Goal: Information Seeking & Learning: Check status

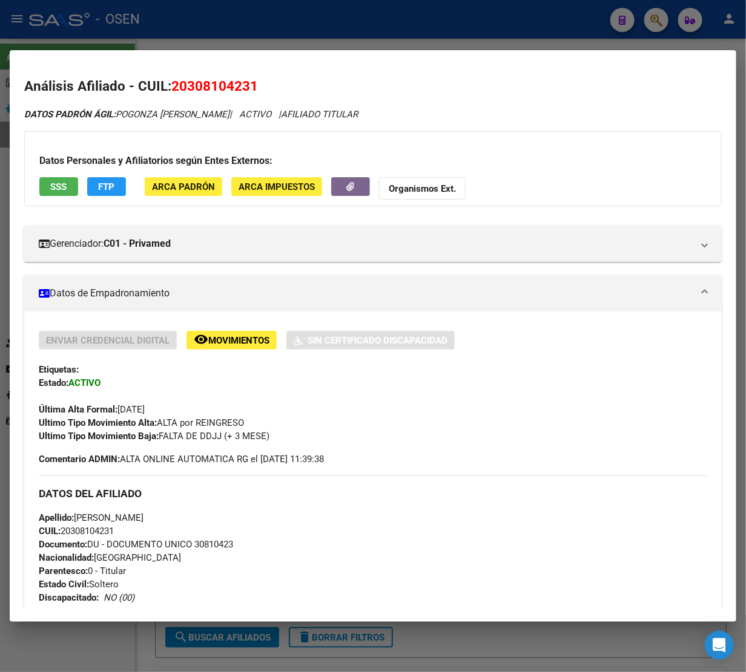
scroll to position [873, 0]
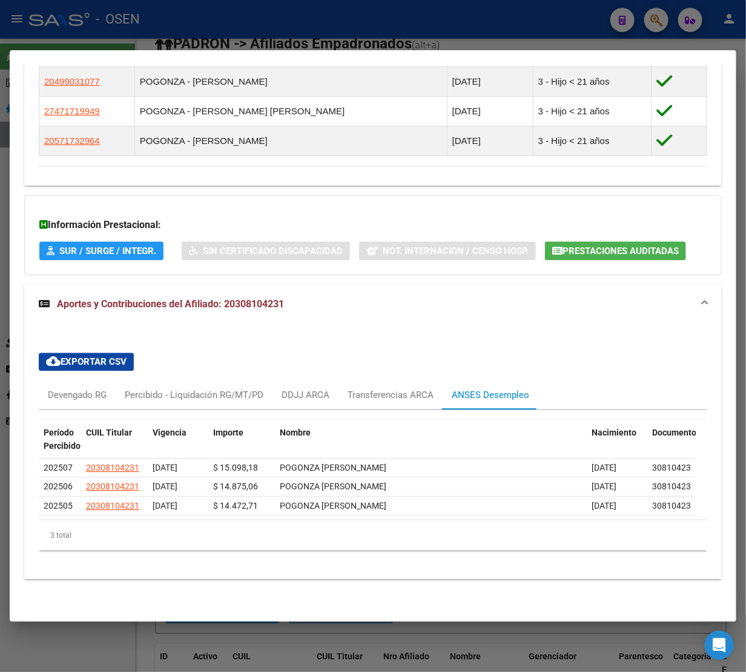
click at [442, 4] on div at bounding box center [373, 336] width 746 height 672
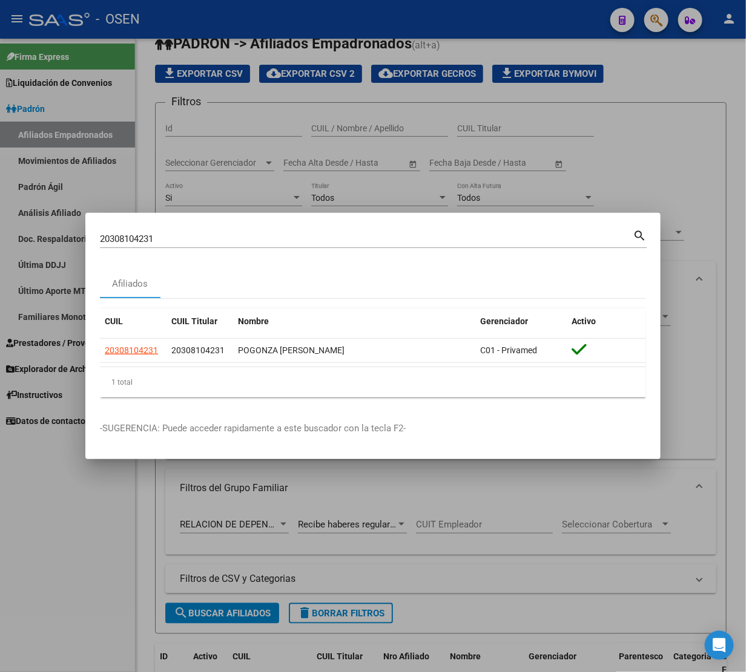
click at [191, 232] on div "20308104231 Buscar (apellido, dni, [PERSON_NAME], [PERSON_NAME], cuit, obra soc…" at bounding box center [366, 239] width 533 height 18
drag, startPoint x: 191, startPoint y: 232, endPoint x: 183, endPoint y: 240, distance: 11.1
click at [186, 237] on div "20308104231 Buscar (apellido, dni, [PERSON_NAME], [PERSON_NAME], cuit, obra soc…" at bounding box center [366, 239] width 533 height 18
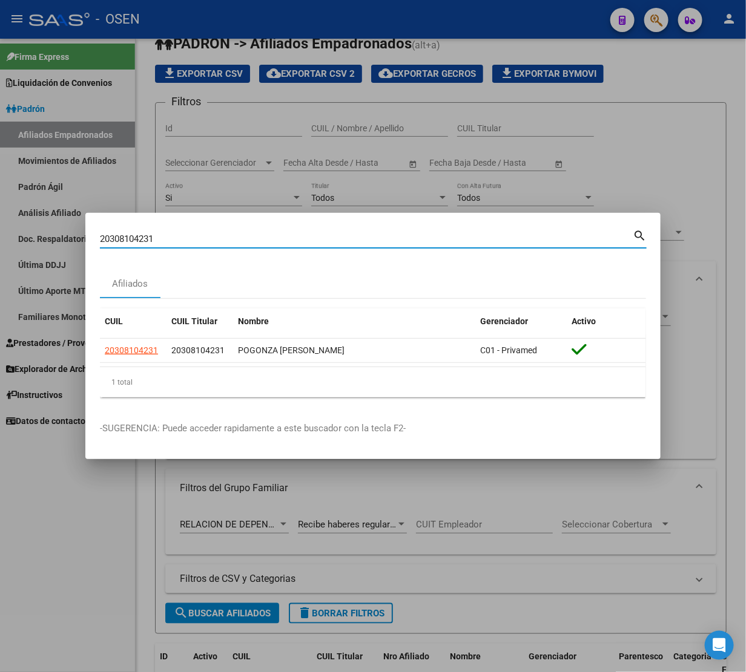
click at [183, 240] on input "20308104231" at bounding box center [366, 239] width 533 height 11
paste input "17267283"
type input "20317267283"
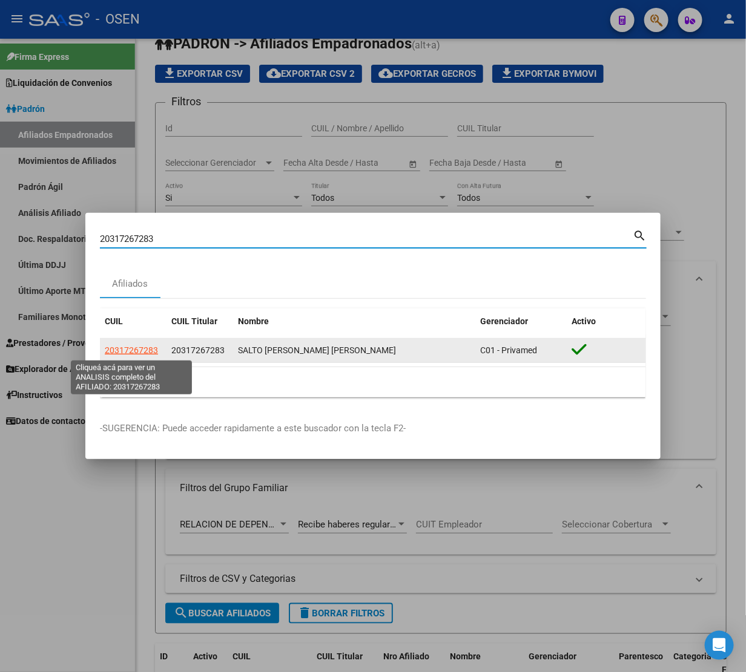
click at [134, 354] on span "20317267283" at bounding box center [131, 351] width 53 height 10
type textarea "20317267283"
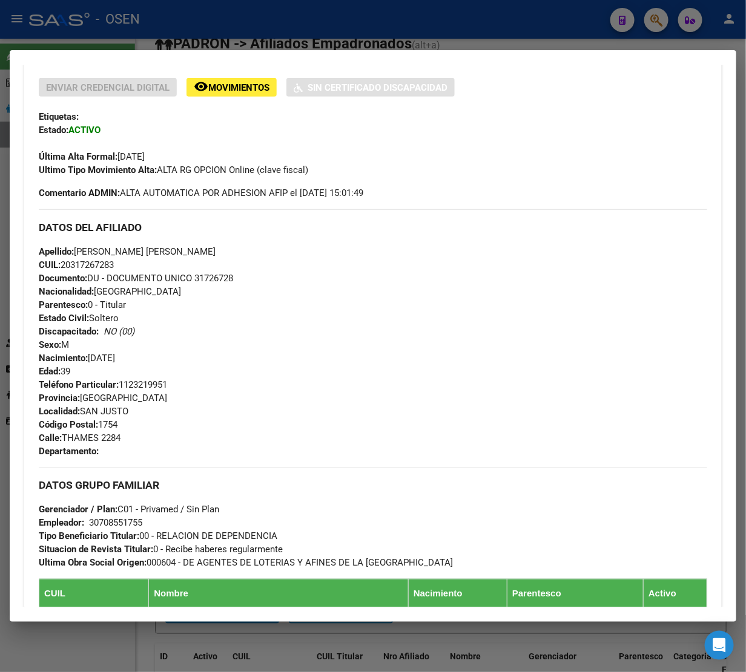
scroll to position [562, 0]
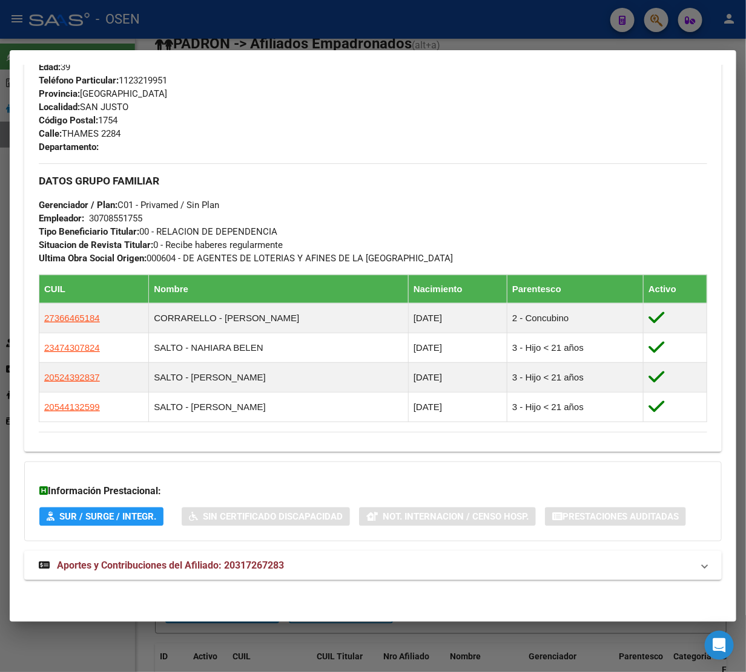
click at [159, 564] on span "Aportes y Contribuciones del Afiliado: 20317267283" at bounding box center [170, 566] width 227 height 12
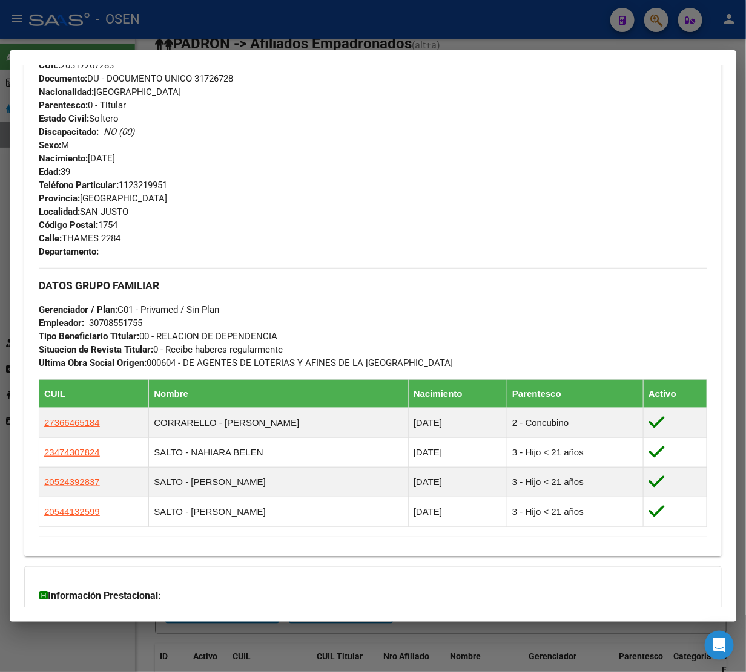
scroll to position [454, 0]
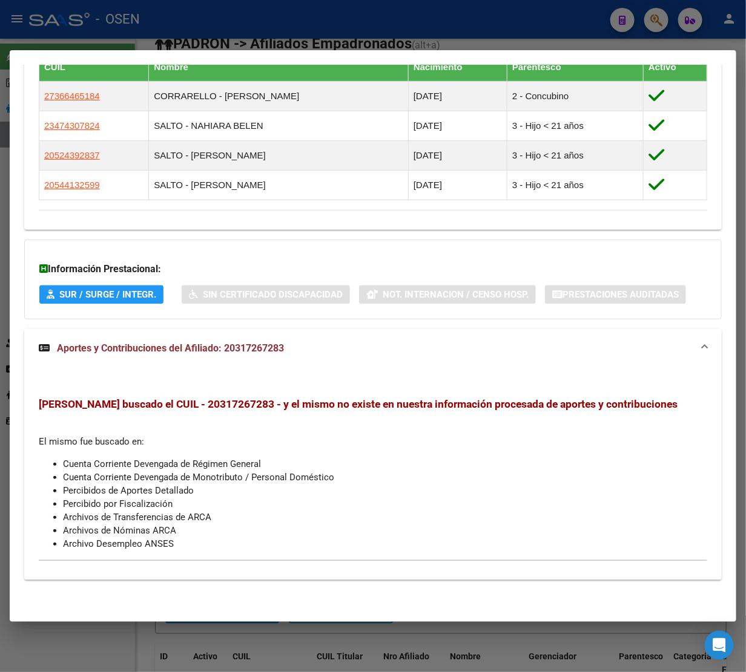
click at [180, 345] on span "Aportes y Contribuciones del Afiliado: 20317267283" at bounding box center [170, 349] width 227 height 12
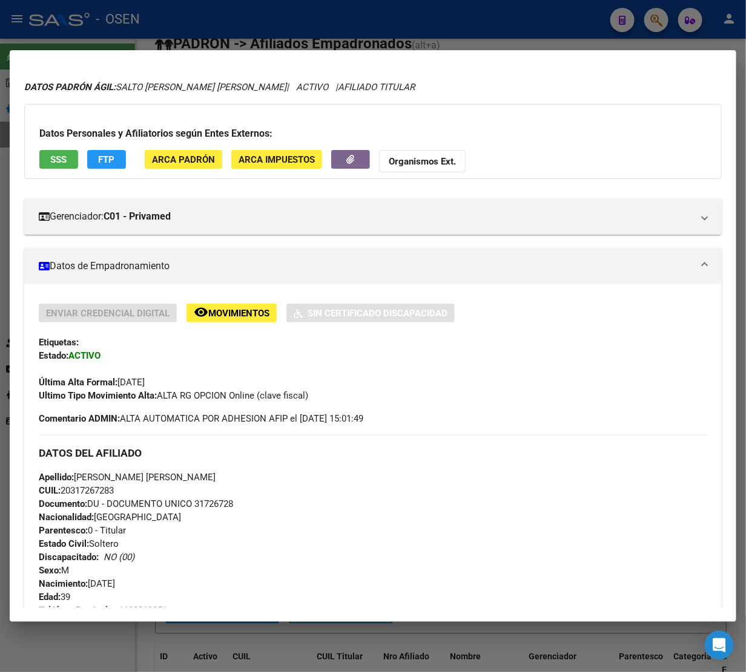
scroll to position [0, 0]
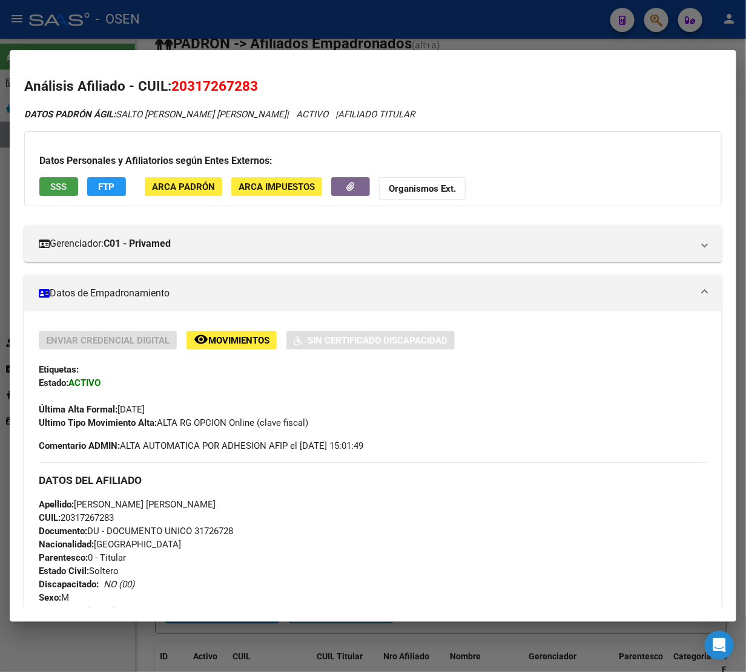
click at [58, 183] on span "SSS" at bounding box center [59, 187] width 16 height 11
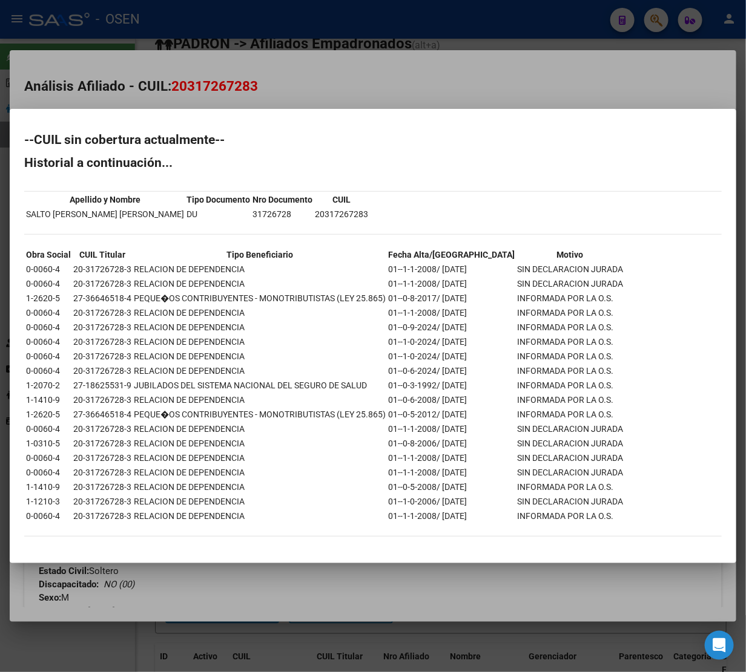
click at [537, 82] on div at bounding box center [373, 336] width 746 height 672
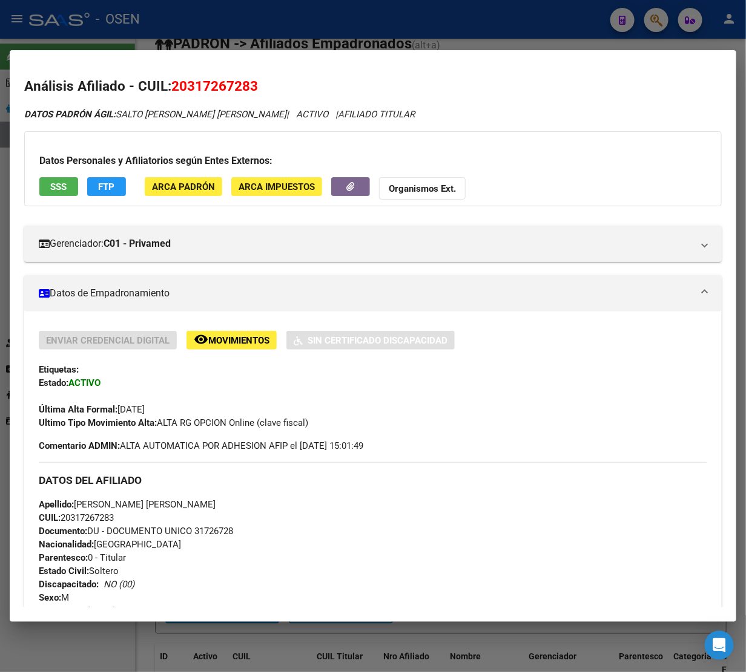
click at [342, 26] on div at bounding box center [373, 336] width 746 height 672
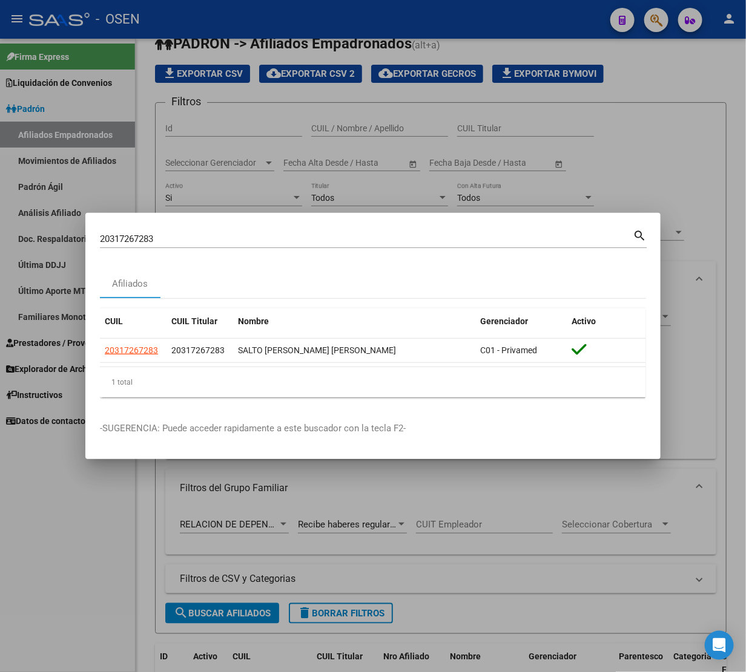
click at [246, 237] on input "20317267283" at bounding box center [366, 239] width 533 height 11
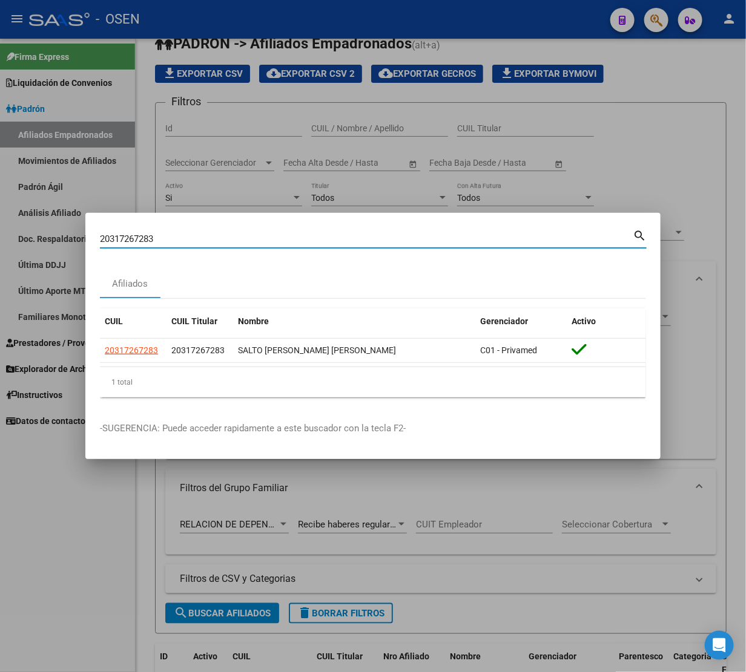
click at [246, 237] on input "20317267283" at bounding box center [366, 239] width 533 height 11
paste input "34410472"
type input "20334410472"
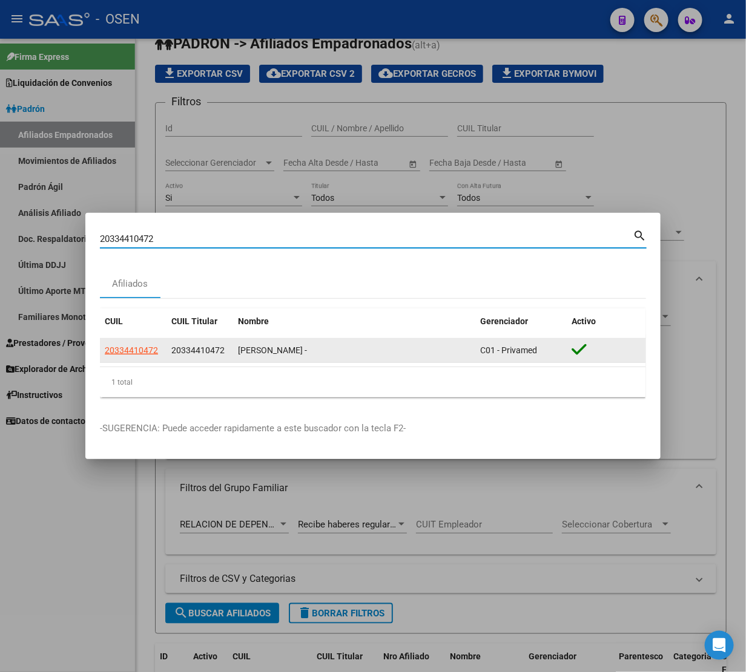
click at [134, 355] on span "20334410472" at bounding box center [131, 351] width 53 height 10
type textarea "20334410472"
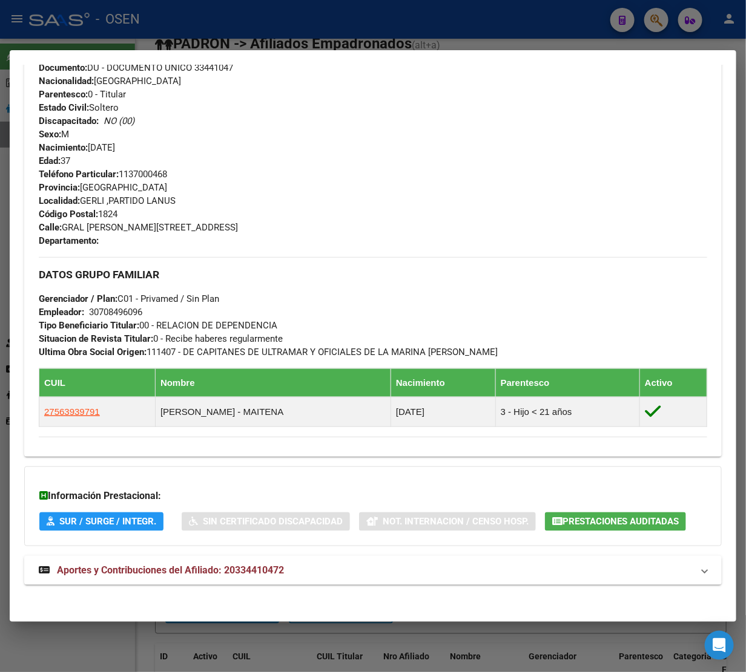
scroll to position [470, 0]
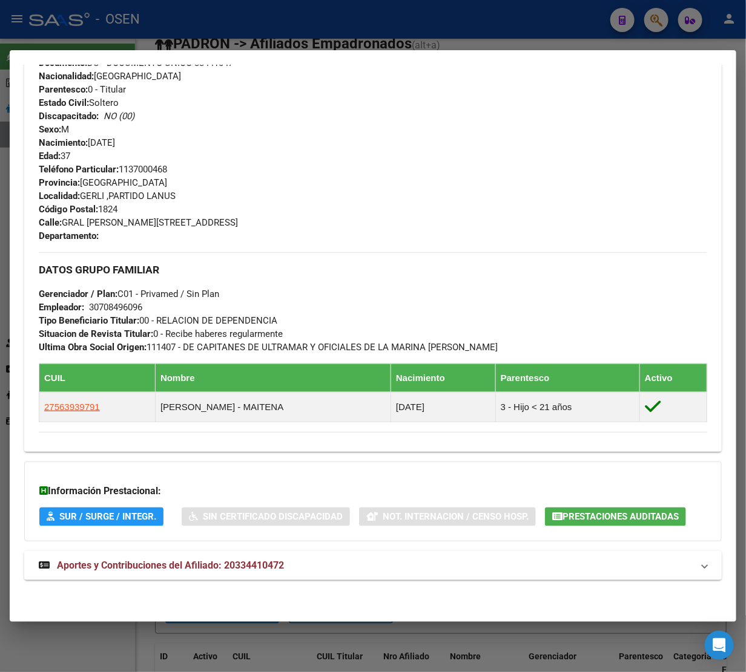
click at [113, 567] on span "Aportes y Contribuciones del Afiliado: 20334410472" at bounding box center [170, 566] width 227 height 12
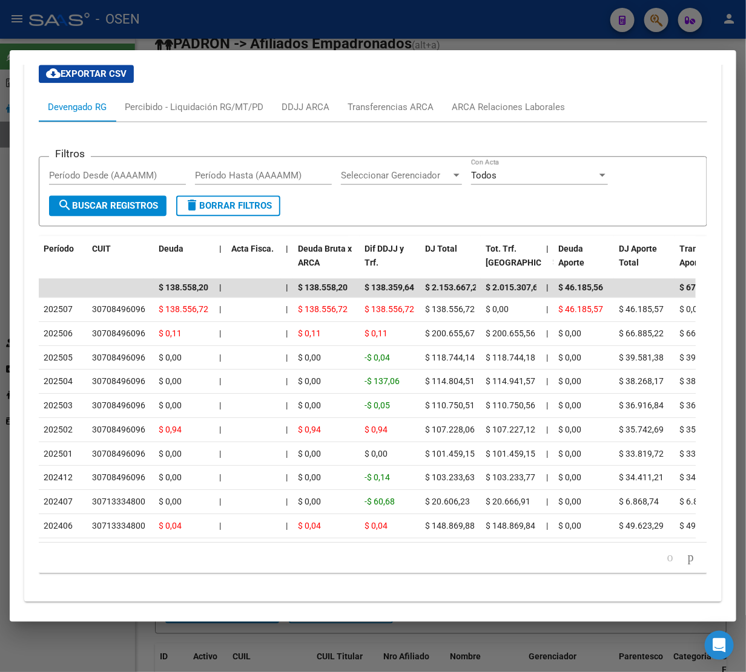
scroll to position [1056, 0]
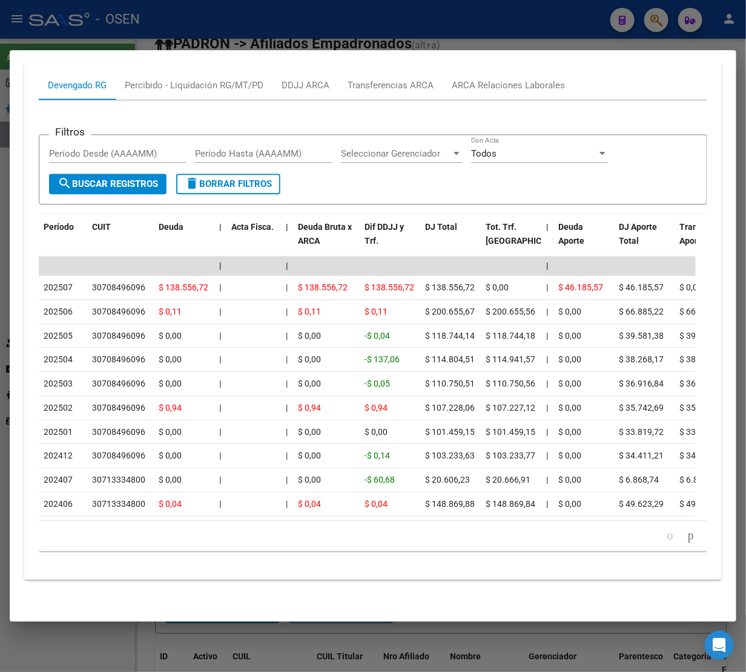
click at [337, 16] on div at bounding box center [373, 336] width 746 height 672
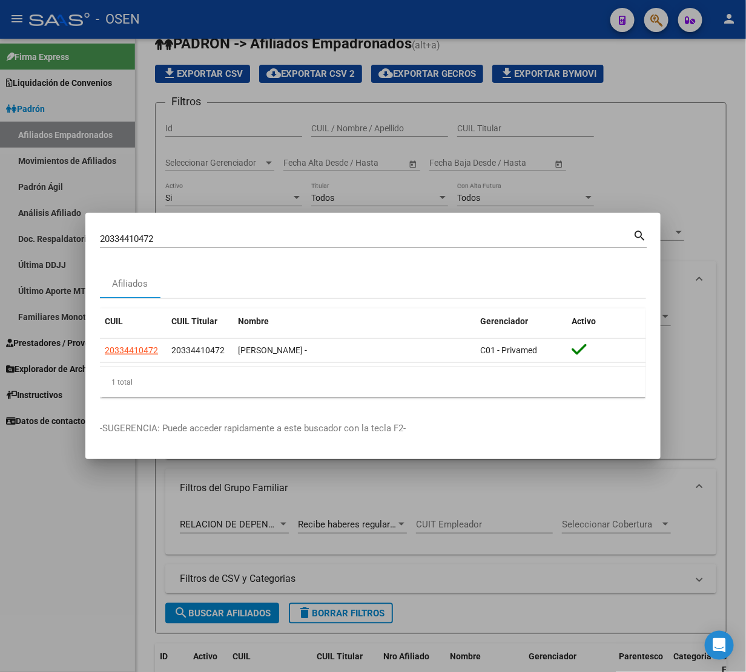
click at [165, 243] on input "20334410472" at bounding box center [366, 239] width 533 height 11
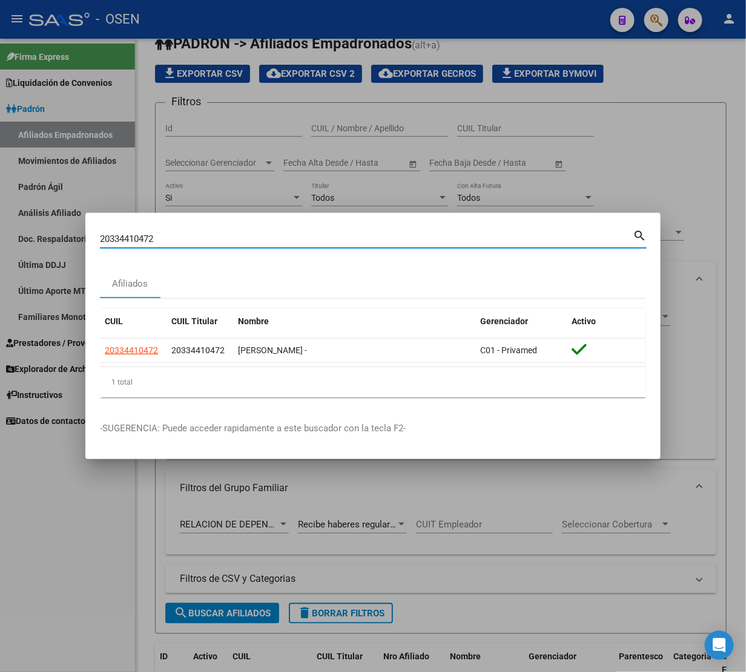
click at [165, 243] on input "20334410472" at bounding box center [366, 239] width 533 height 11
paste input "71999826"
type input "20371999826"
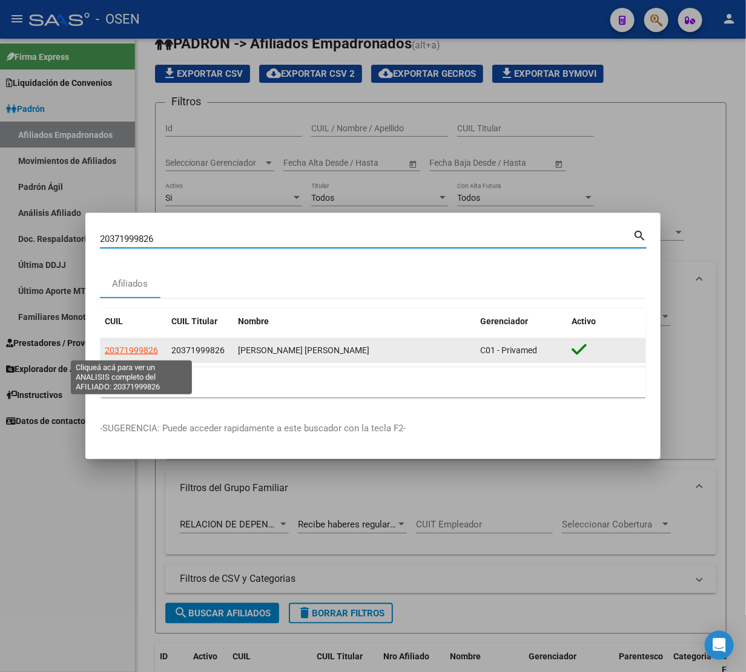
click at [140, 353] on span "20371999826" at bounding box center [131, 351] width 53 height 10
type textarea "20371999826"
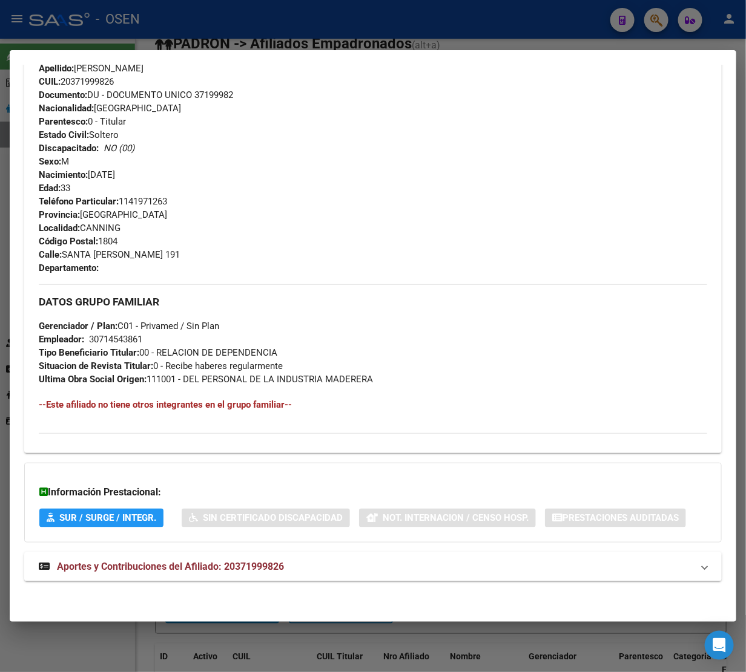
scroll to position [452, 0]
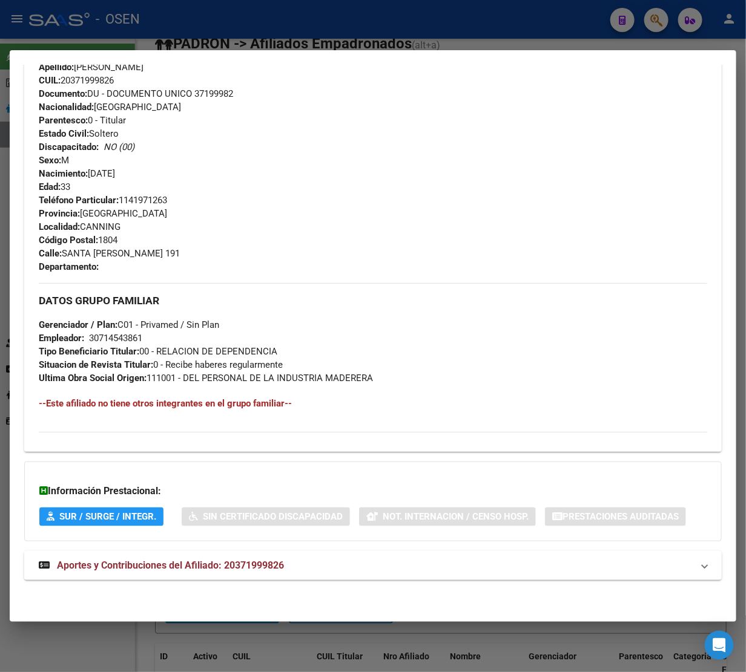
click at [189, 567] on span "Aportes y Contribuciones del Afiliado: 20371999826" at bounding box center [170, 566] width 227 height 12
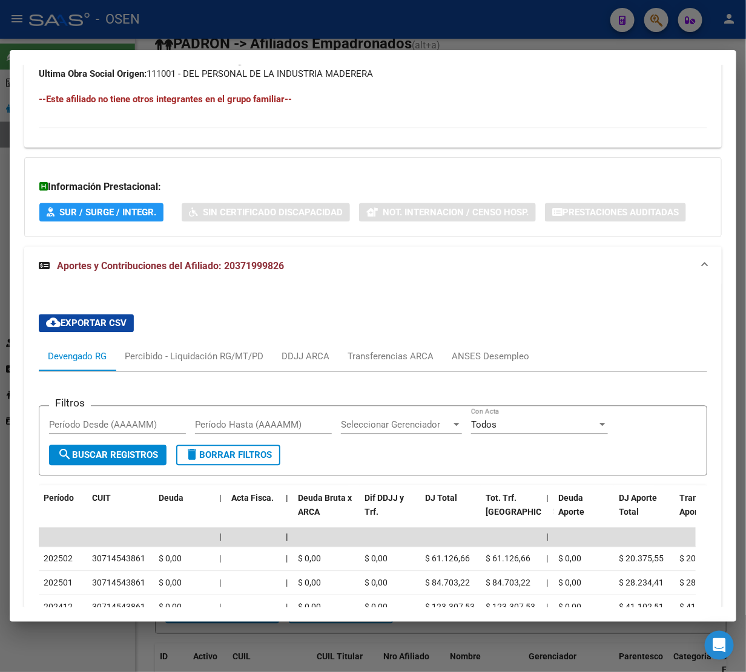
scroll to position [887, 0]
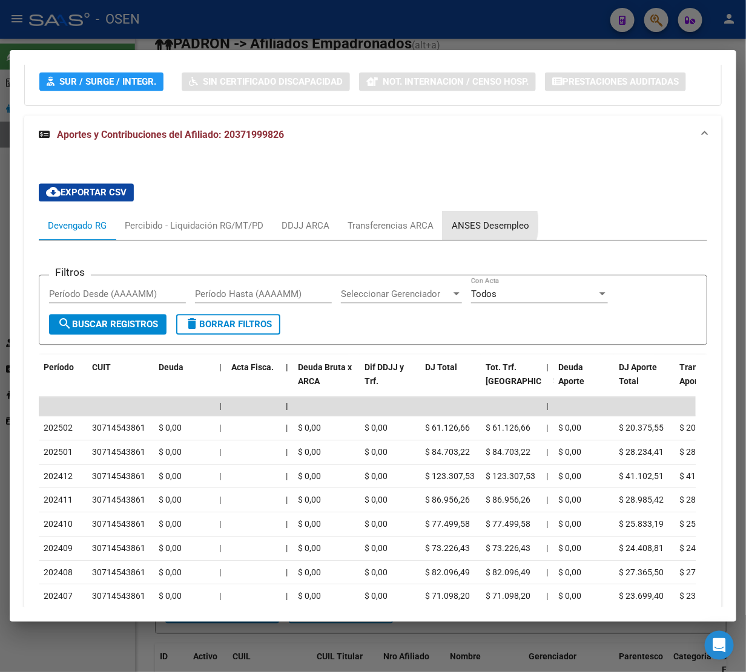
click at [475, 225] on div "ANSES Desempleo" at bounding box center [490, 225] width 77 height 13
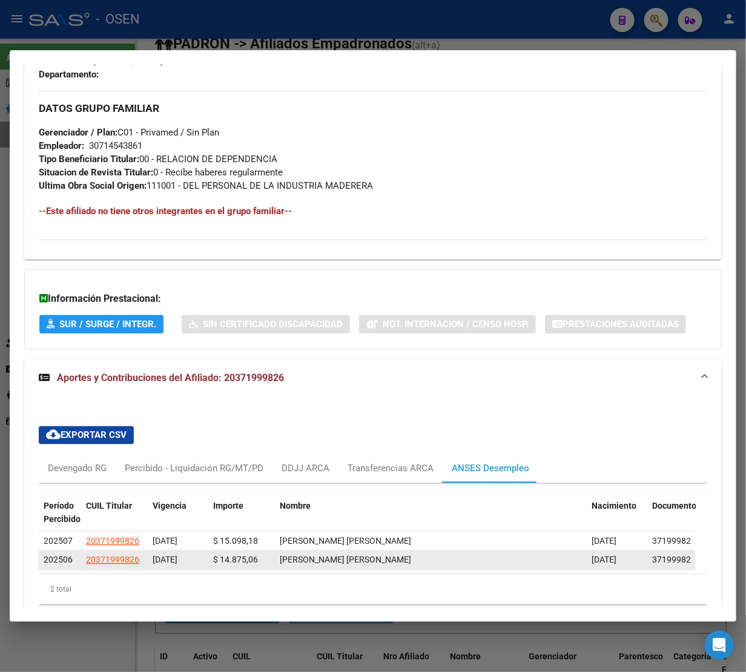
scroll to position [699, 0]
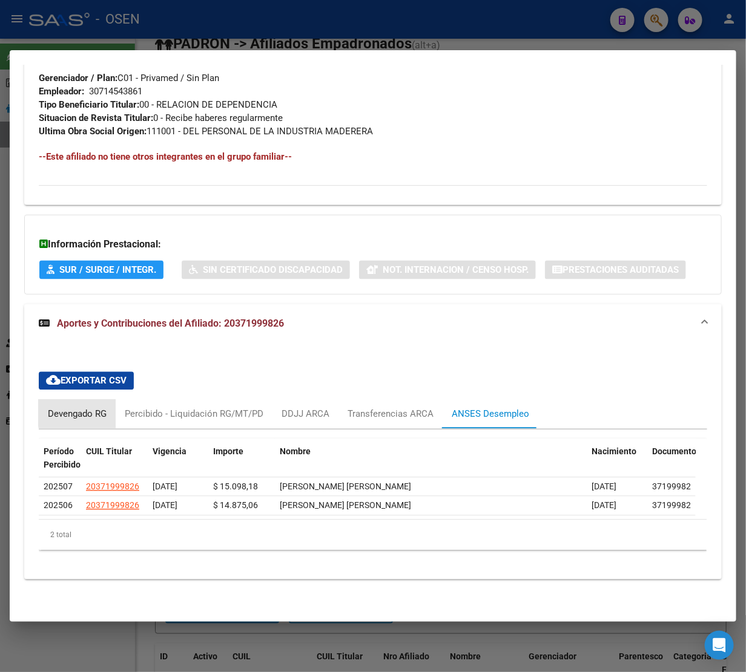
click at [97, 412] on div "Devengado RG" at bounding box center [77, 414] width 59 height 13
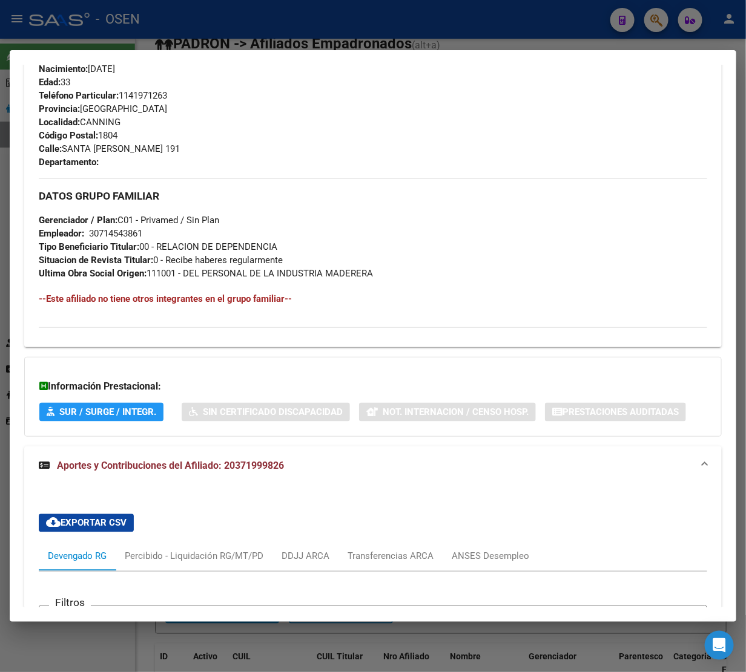
scroll to position [508, 0]
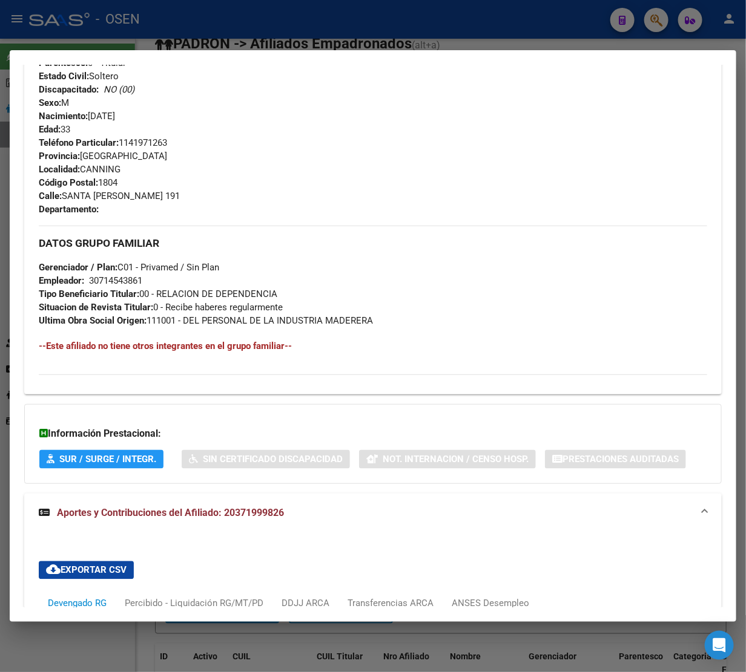
click at [432, 12] on div at bounding box center [373, 336] width 746 height 672
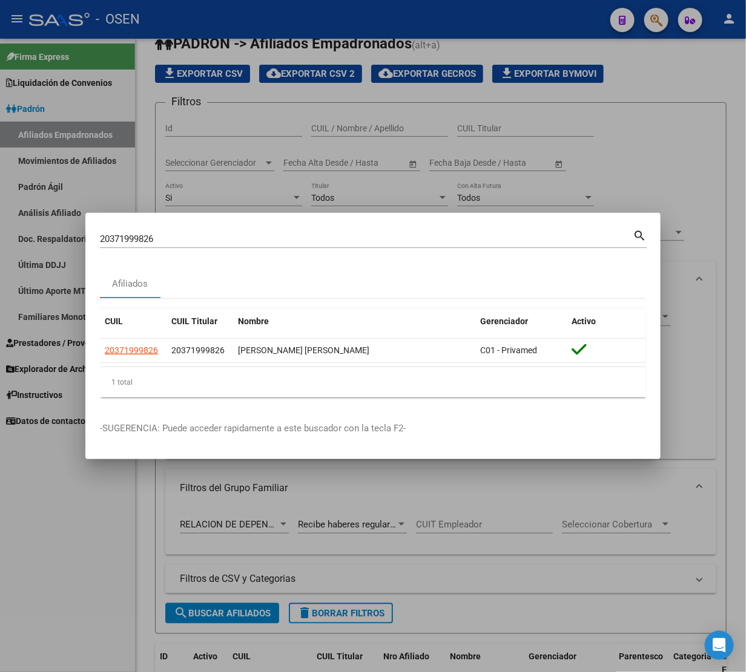
click at [180, 243] on input "20371999826" at bounding box center [366, 239] width 533 height 11
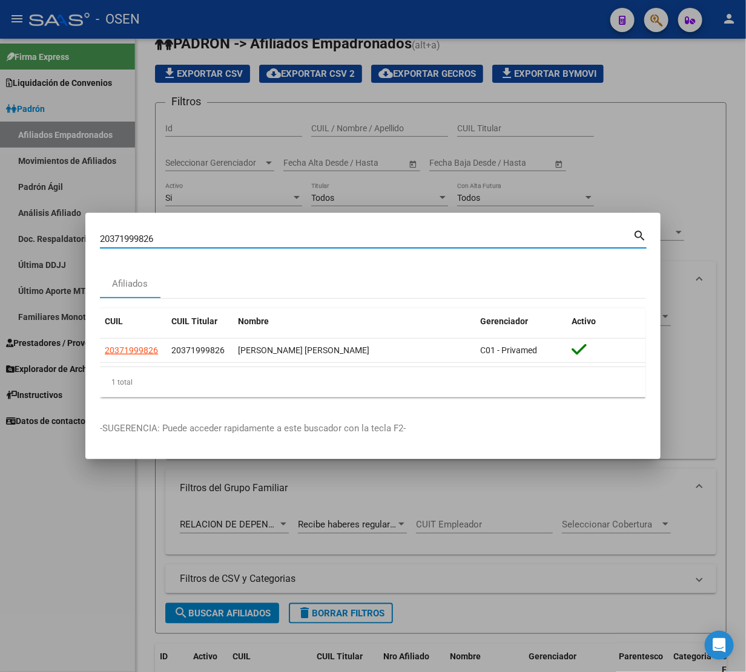
click at [180, 243] on input "20371999826" at bounding box center [366, 239] width 533 height 11
paste input "86960888"
type input "20386960888"
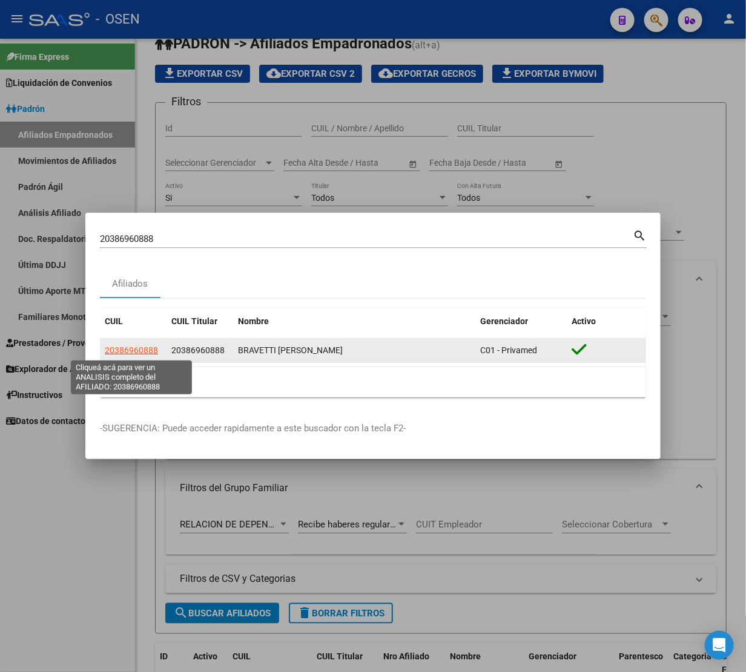
click at [137, 352] on span "20386960888" at bounding box center [131, 351] width 53 height 10
type textarea "20386960888"
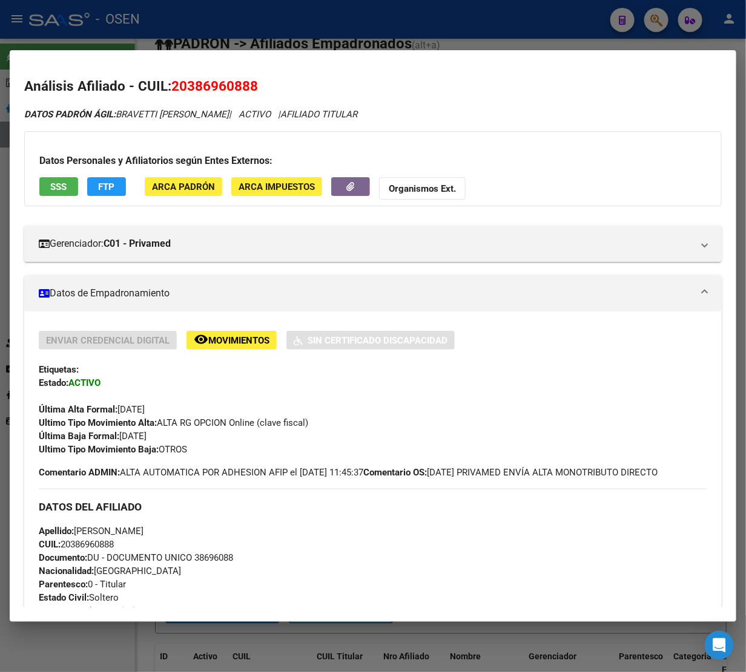
scroll to position [474, 0]
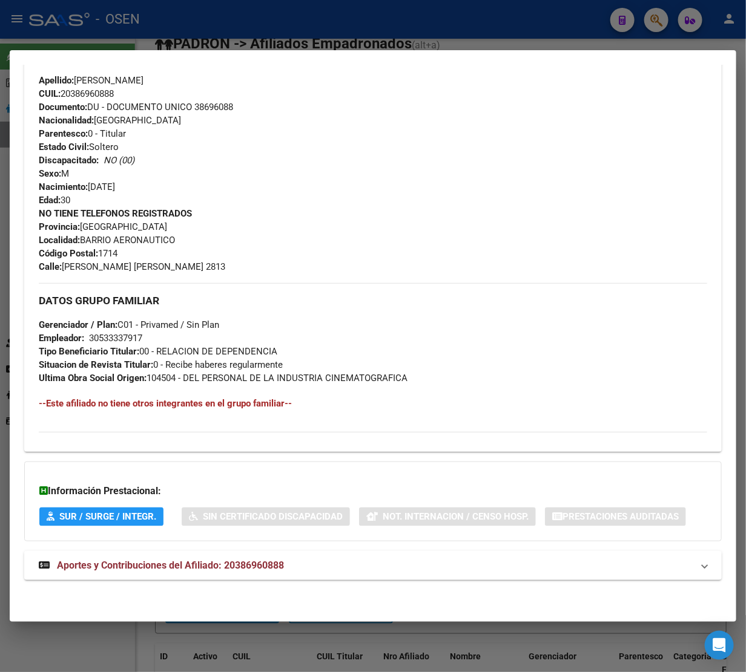
click at [156, 565] on span "Aportes y Contribuciones del Afiliado: 20386960888" at bounding box center [170, 566] width 227 height 12
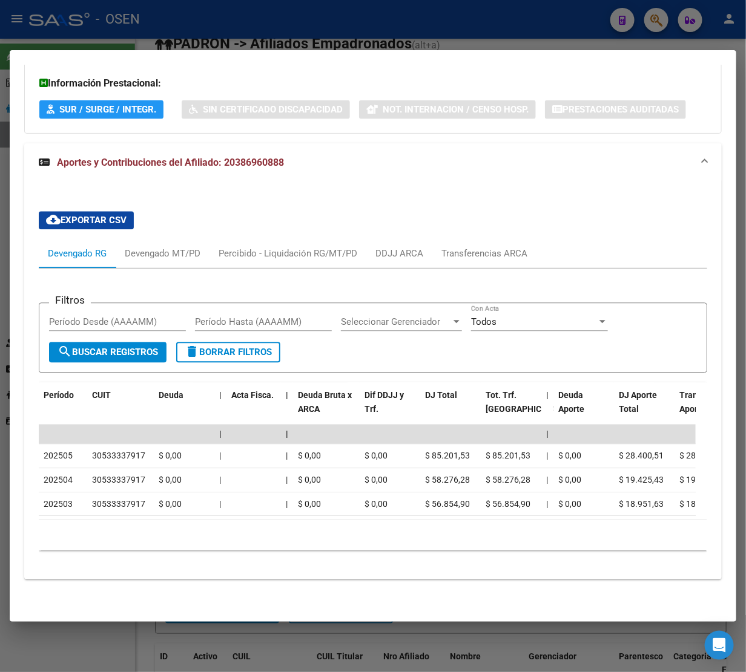
scroll to position [893, 0]
click at [186, 47] on div at bounding box center [373, 336] width 746 height 672
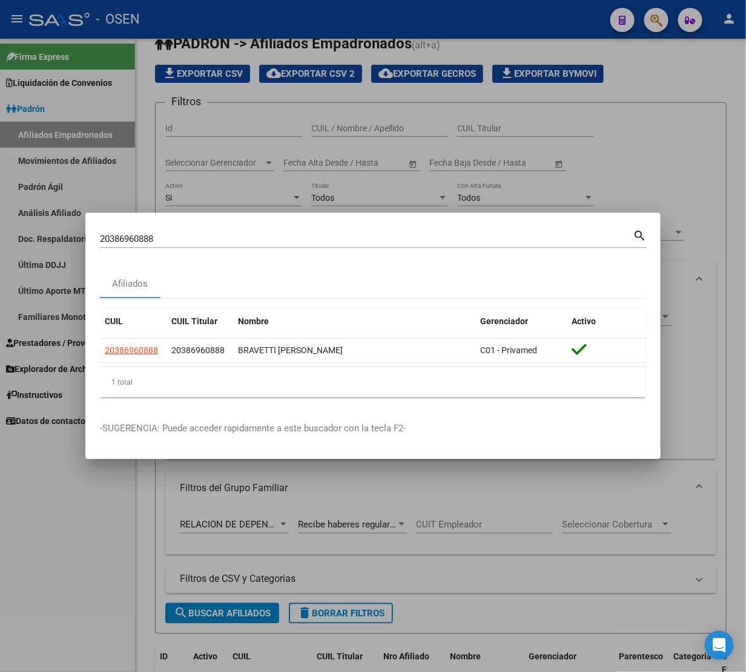
click at [166, 234] on input "20386960888" at bounding box center [366, 239] width 533 height 11
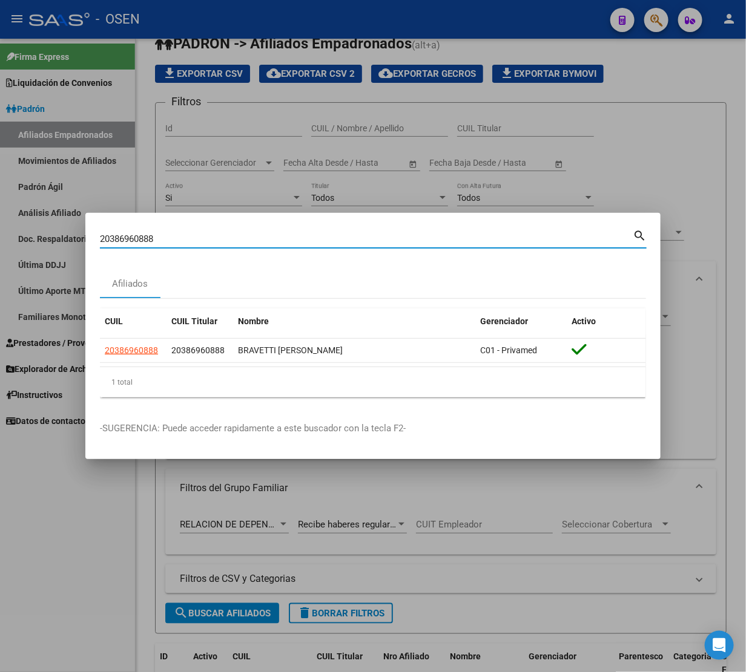
click at [165, 234] on input "20386960888" at bounding box center [366, 239] width 533 height 11
paste input "402541890"
type input "20402541890"
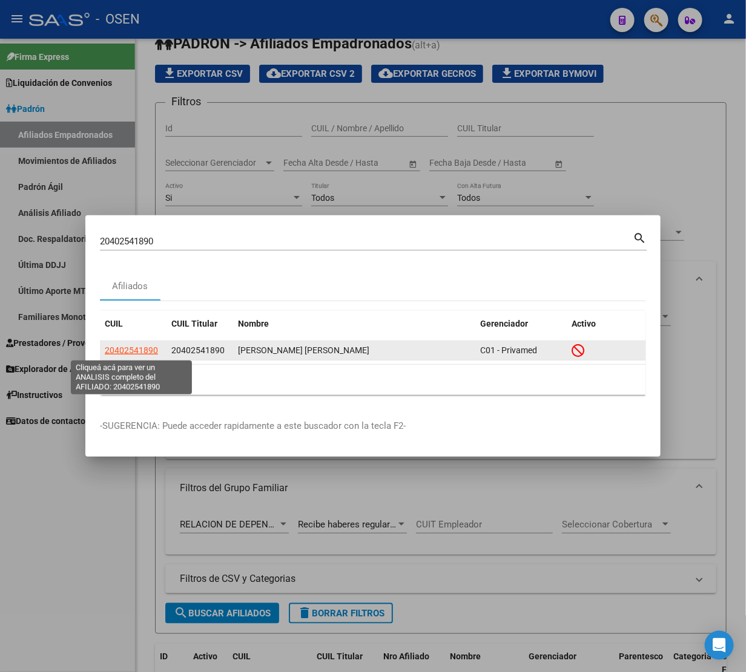
click at [123, 352] on span "20402541890" at bounding box center [131, 351] width 53 height 10
type textarea "20402541890"
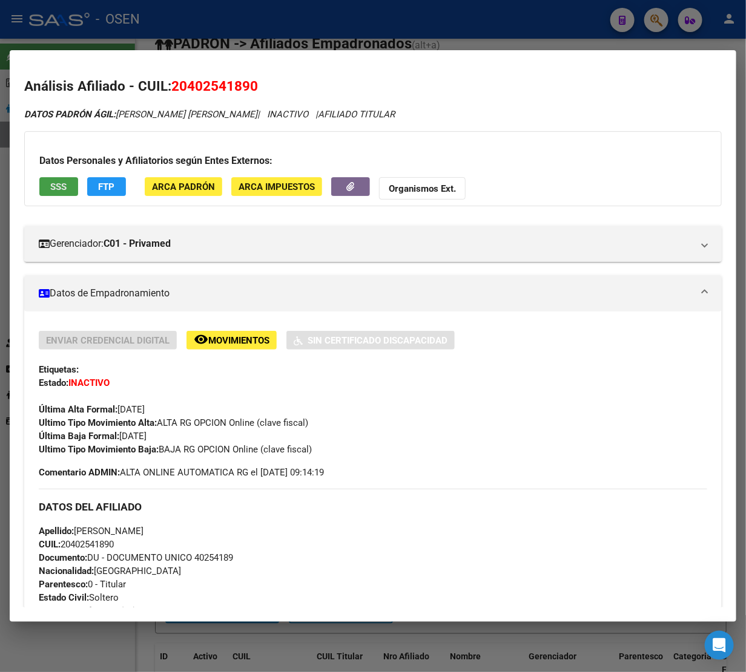
click at [47, 182] on button "SSS" at bounding box center [58, 186] width 39 height 19
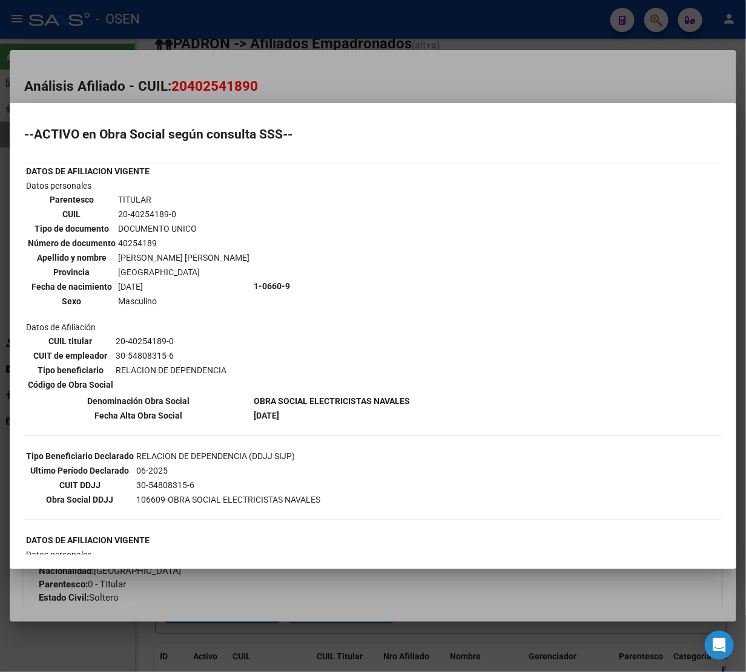
click at [368, 76] on div at bounding box center [373, 336] width 746 height 672
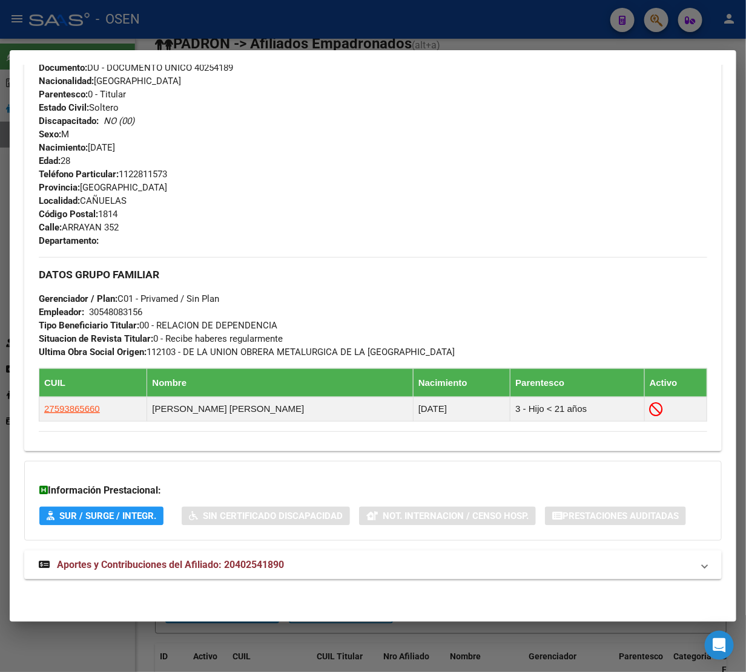
scroll to position [0, 0]
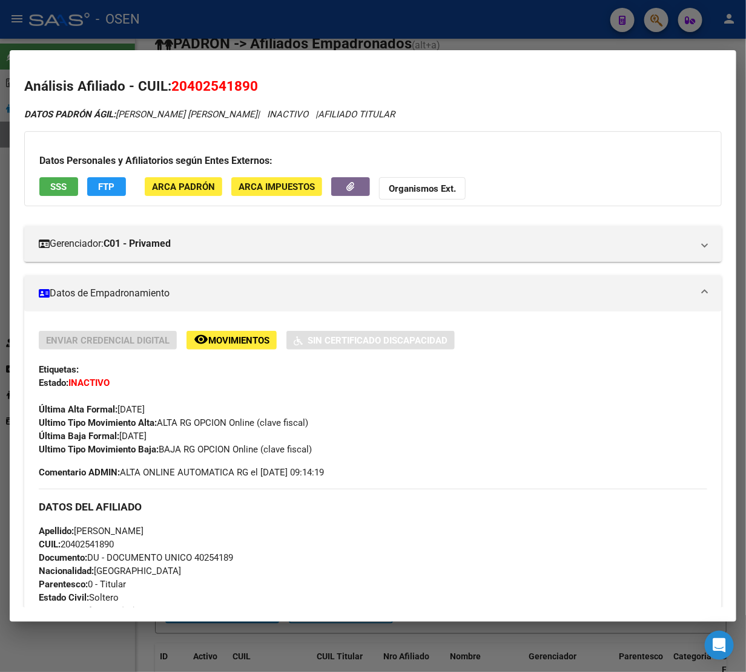
click at [52, 186] on span "SSS" at bounding box center [59, 187] width 16 height 11
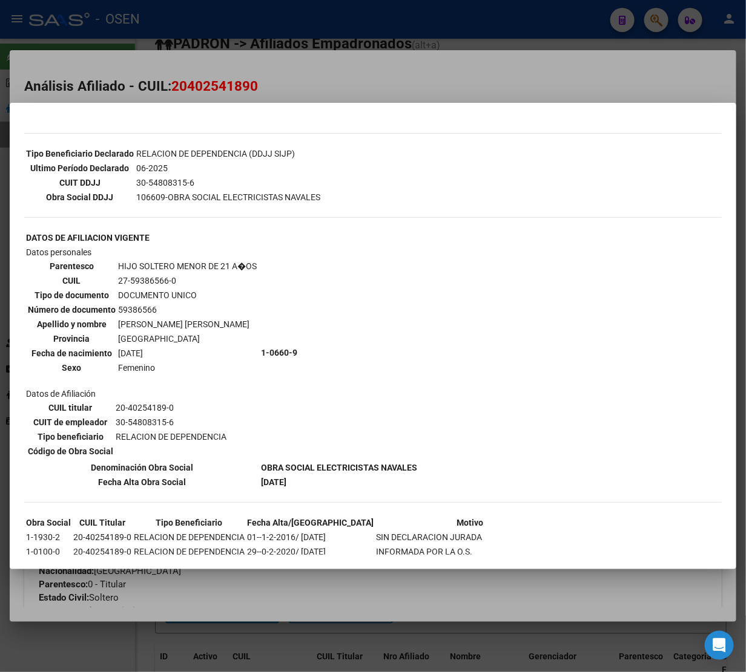
scroll to position [340, 0]
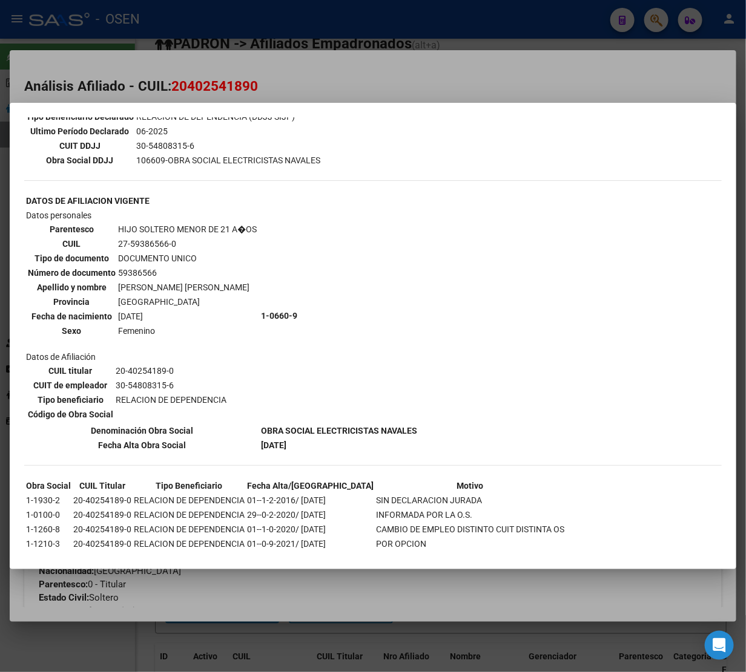
click at [355, 77] on div at bounding box center [373, 336] width 746 height 672
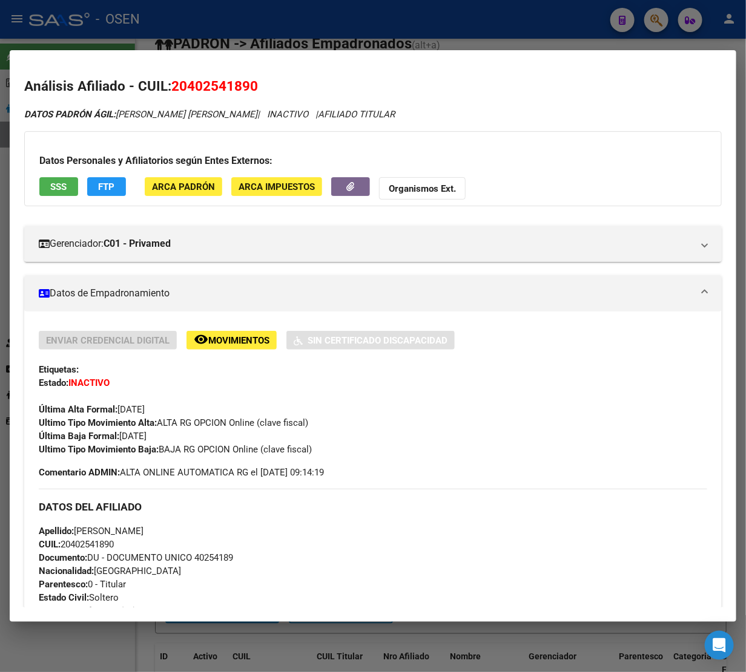
click at [337, 35] on div at bounding box center [373, 336] width 746 height 672
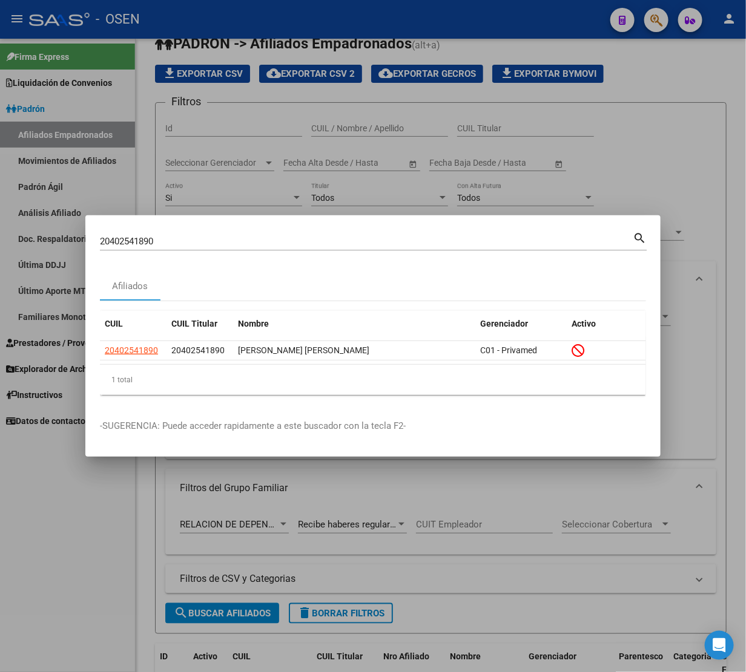
click at [185, 233] on div "20402541890 Buscar (apellido, dni, cuil, [PERSON_NAME], cuit, obra social)" at bounding box center [366, 241] width 533 height 18
click at [185, 234] on div "20402541890 Buscar (apellido, dni, cuil, [PERSON_NAME], cuit, obra social)" at bounding box center [366, 241] width 533 height 18
click at [183, 236] on input "20402541890" at bounding box center [366, 241] width 533 height 11
click at [182, 240] on input "20402541890" at bounding box center [366, 241] width 533 height 11
click at [180, 243] on input "20402541890" at bounding box center [366, 241] width 533 height 11
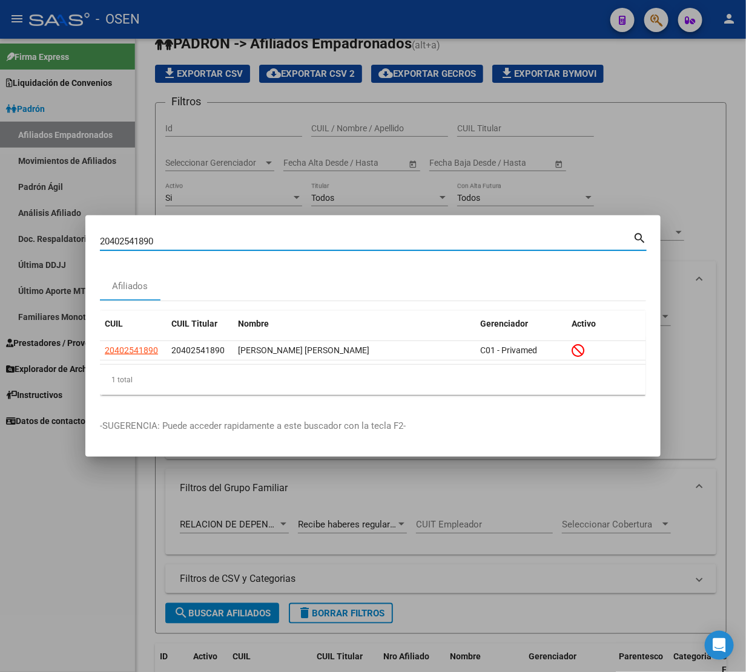
click at [180, 243] on input "20402541890" at bounding box center [366, 241] width 533 height 11
paste input "63350095"
type input "20463350095"
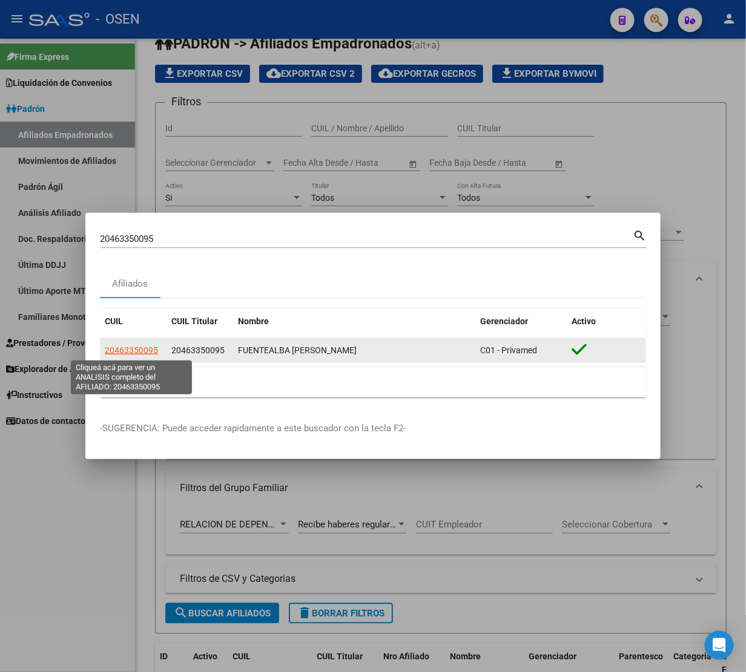
click at [140, 352] on span "20463350095" at bounding box center [131, 351] width 53 height 10
type textarea "20463350095"
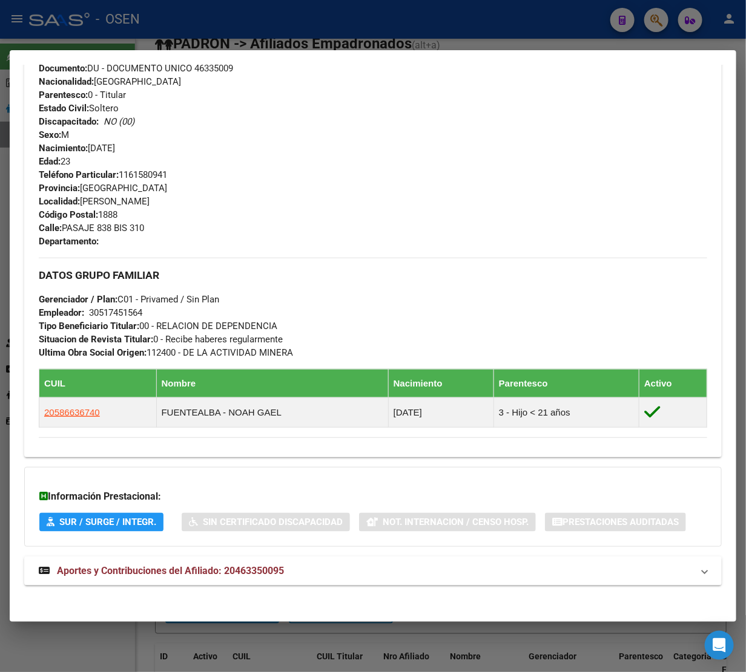
scroll to position [457, 0]
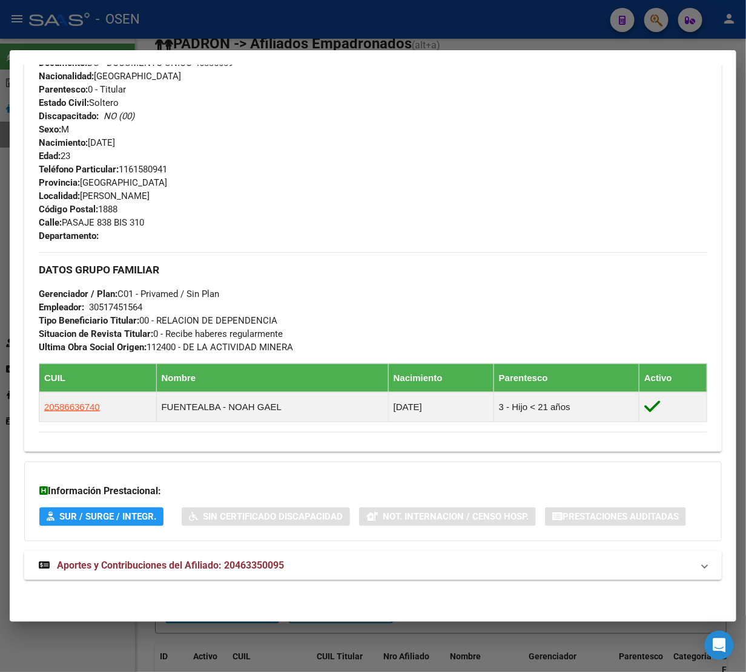
click at [179, 566] on span "Aportes y Contribuciones del Afiliado: 20463350095" at bounding box center [170, 566] width 227 height 12
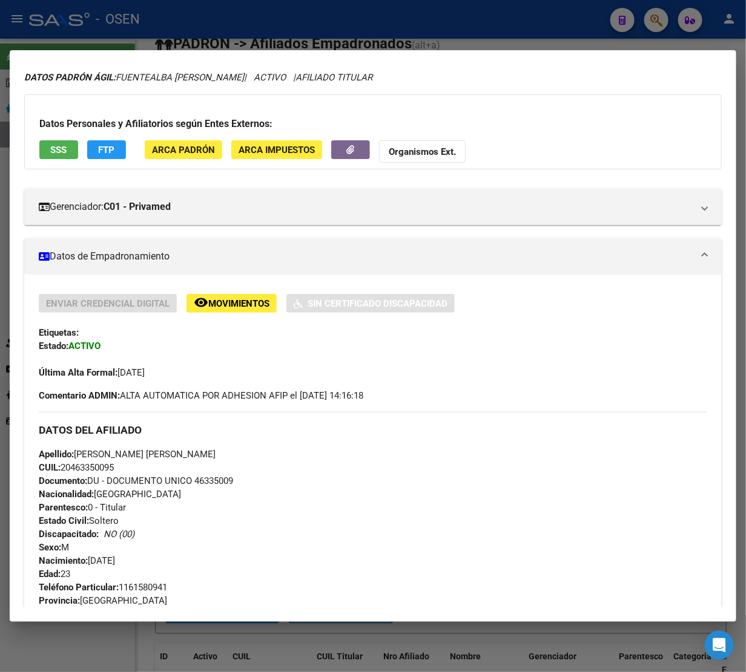
scroll to position [0, 0]
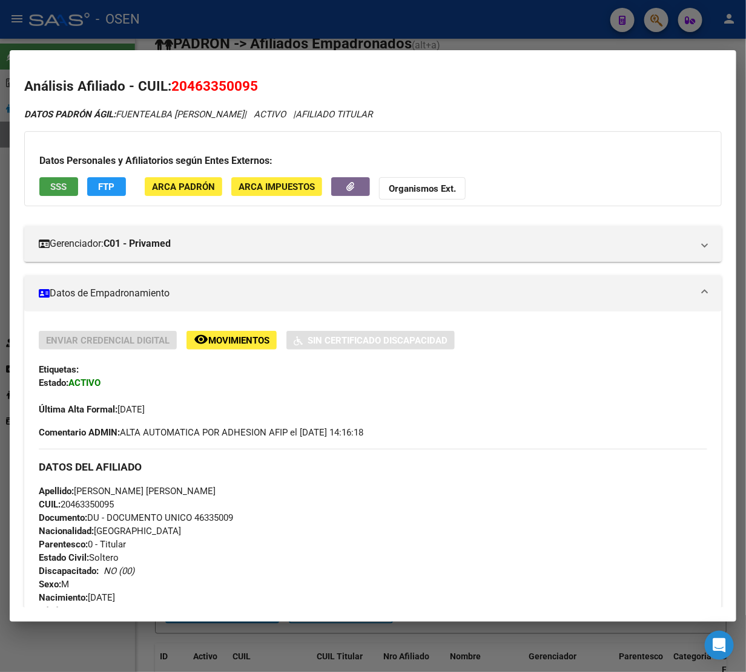
click at [44, 185] on button "SSS" at bounding box center [58, 186] width 39 height 19
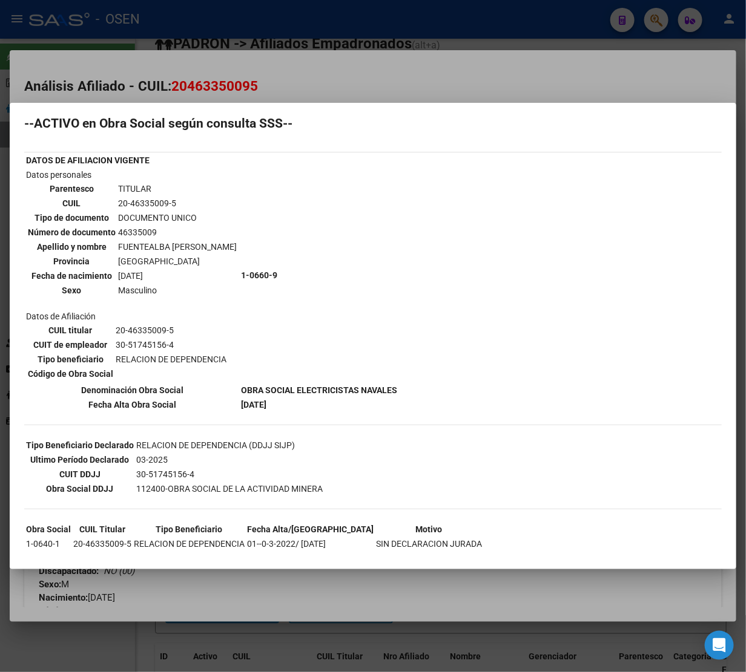
scroll to position [35, 0]
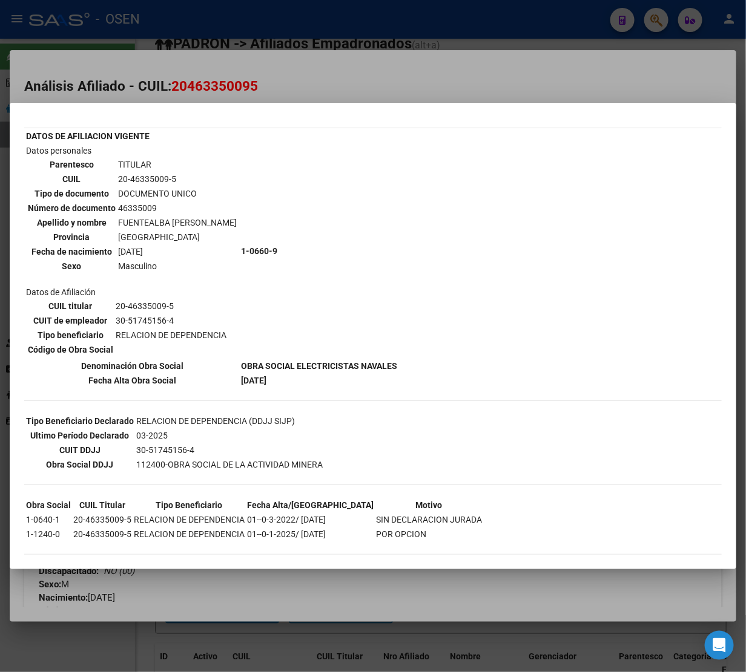
click at [307, 88] on div at bounding box center [373, 336] width 746 height 672
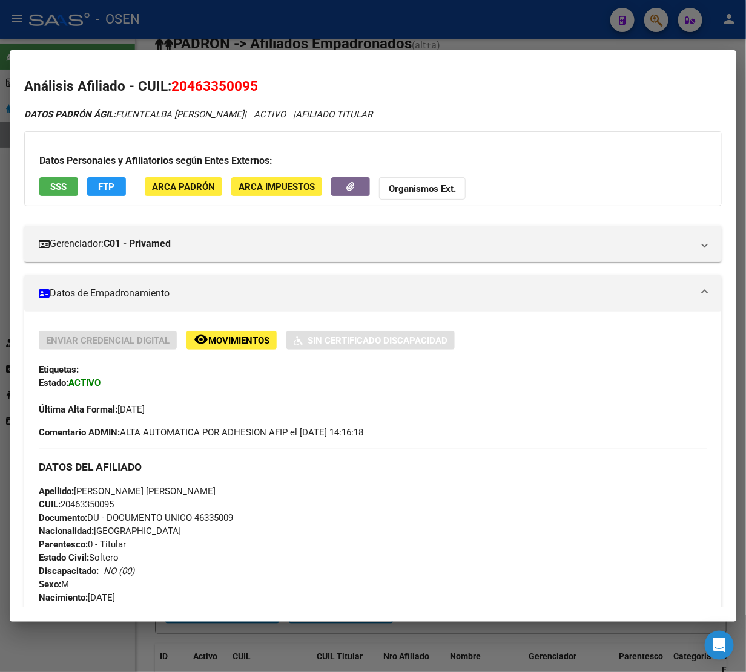
click at [301, 18] on div at bounding box center [373, 336] width 746 height 672
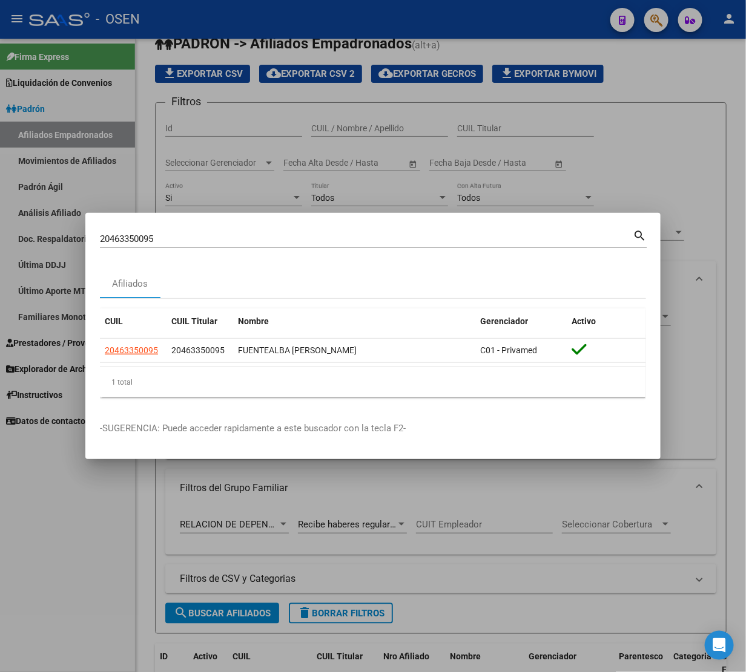
click at [171, 243] on input "20463350095" at bounding box center [366, 239] width 533 height 11
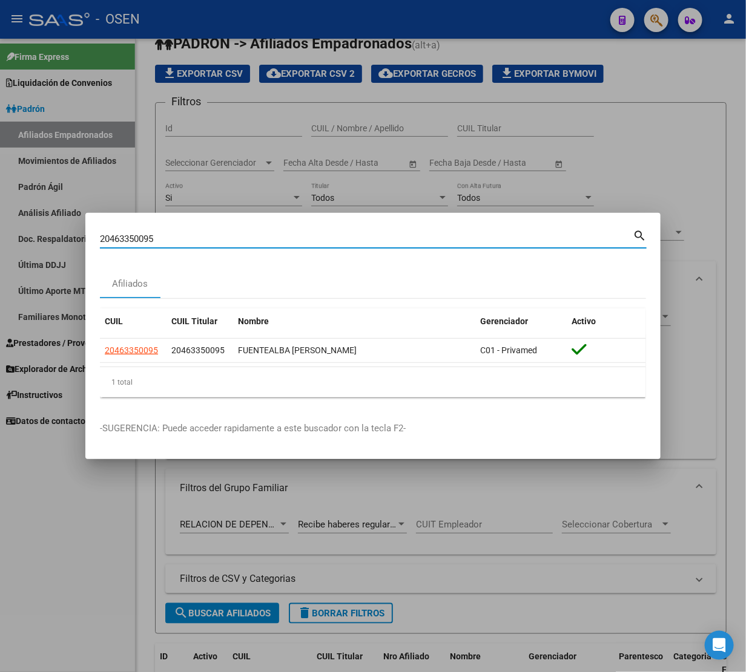
click at [171, 243] on input "20463350095" at bounding box center [366, 239] width 533 height 11
paste input "3413908779"
type input "23413908779"
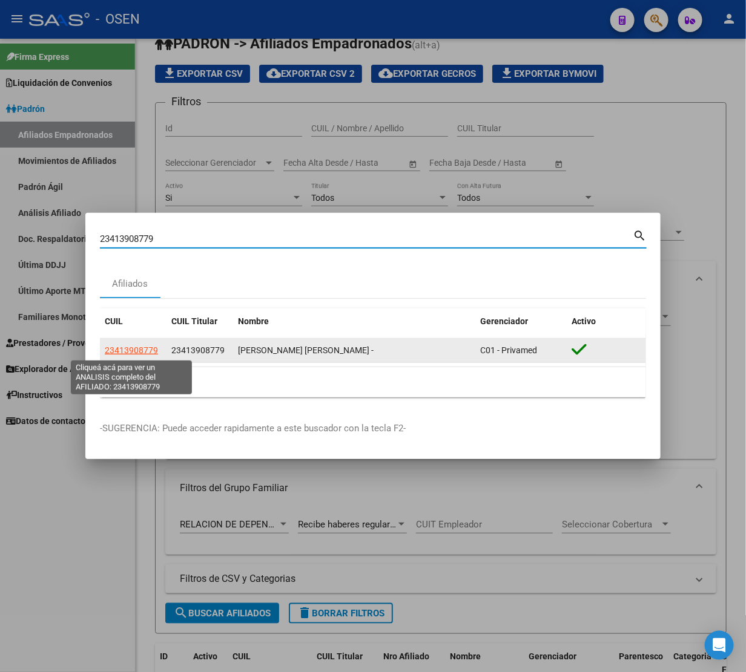
click at [142, 352] on span "23413908779" at bounding box center [131, 351] width 53 height 10
type textarea "23413908779"
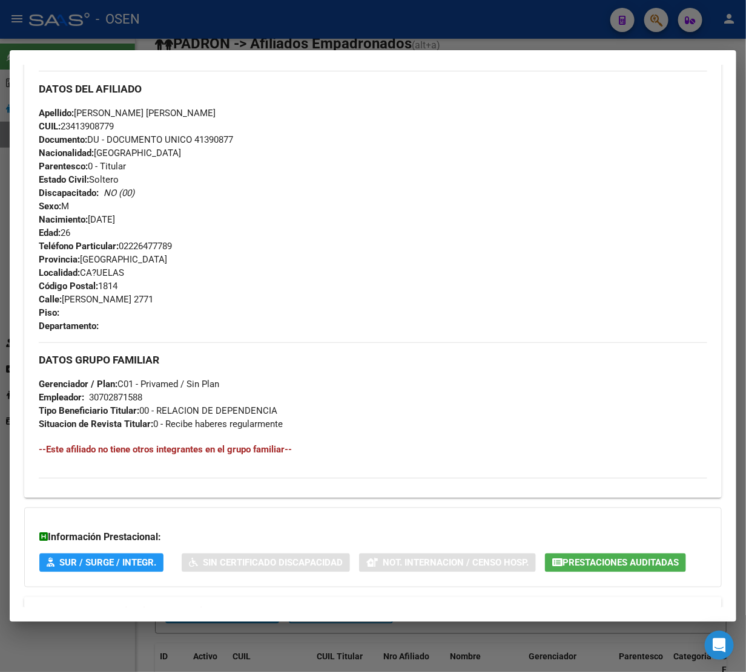
scroll to position [438, 0]
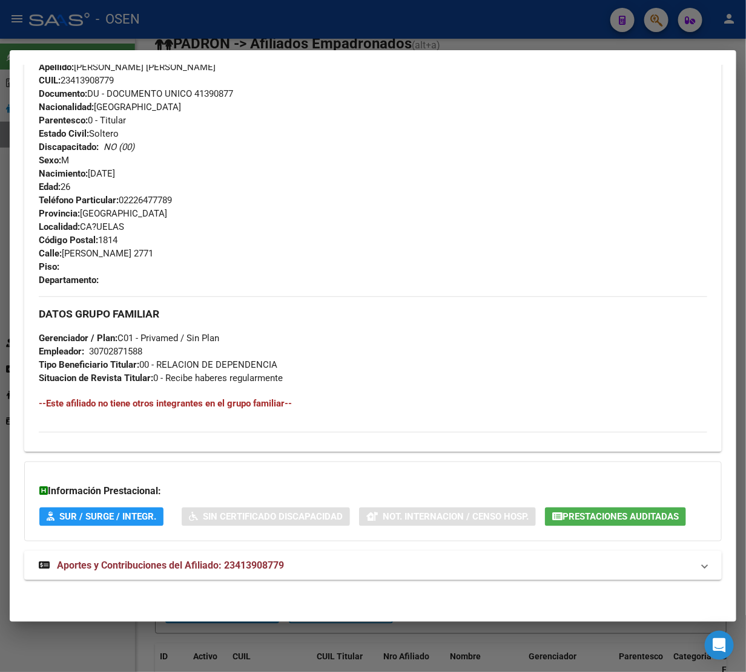
click at [128, 567] on span "Aportes y Contribuciones del Afiliado: 23413908779" at bounding box center [170, 566] width 227 height 12
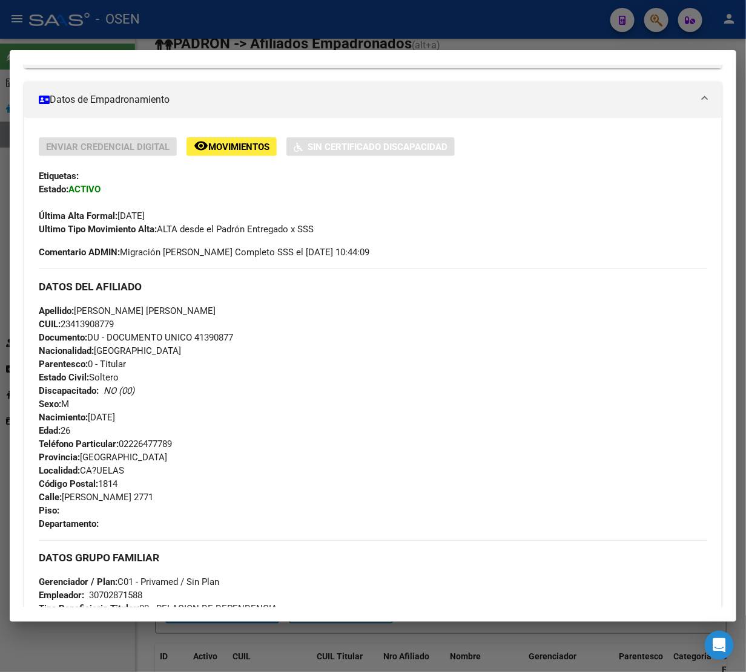
scroll to position [0, 0]
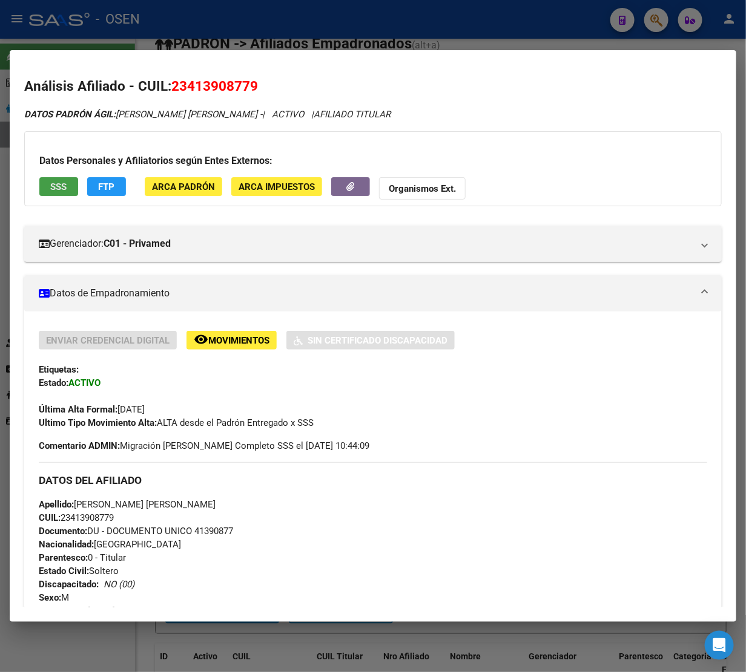
click at [61, 189] on span "SSS" at bounding box center [59, 187] width 16 height 11
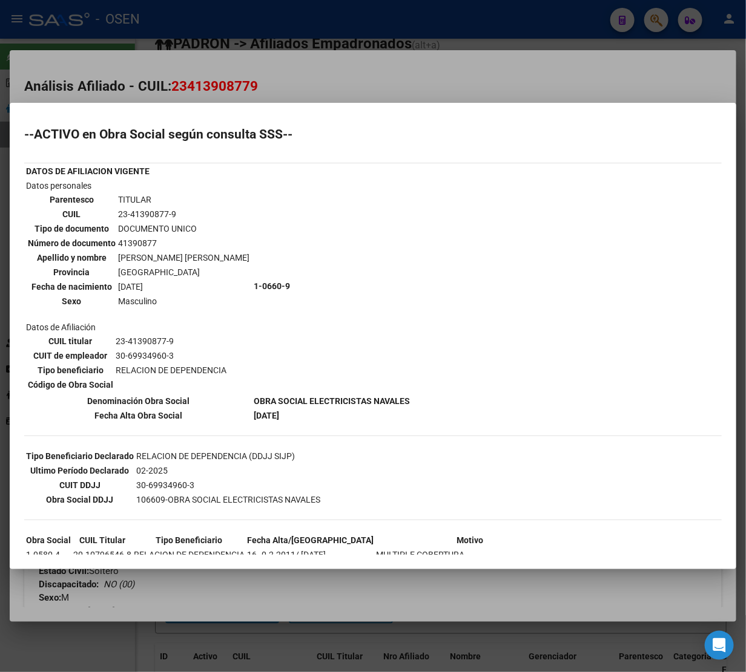
click at [397, 83] on div at bounding box center [373, 336] width 746 height 672
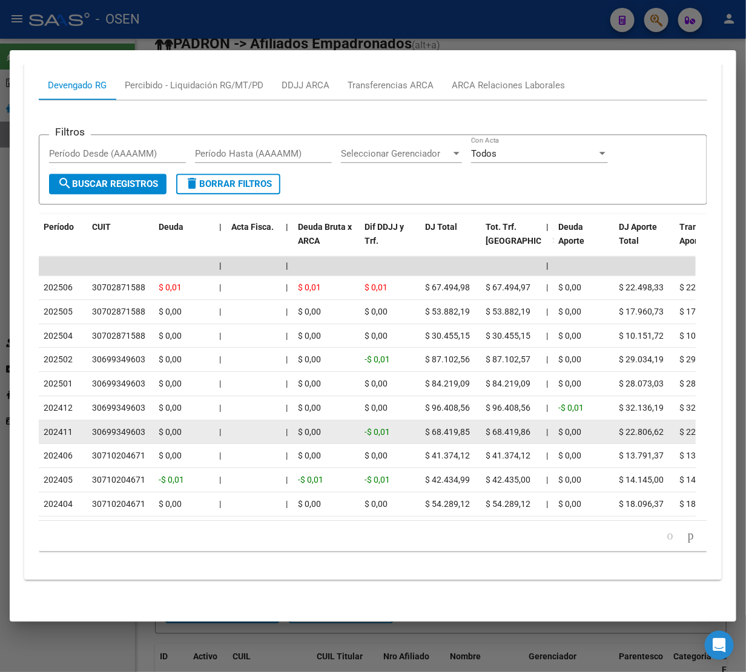
scroll to position [1024, 0]
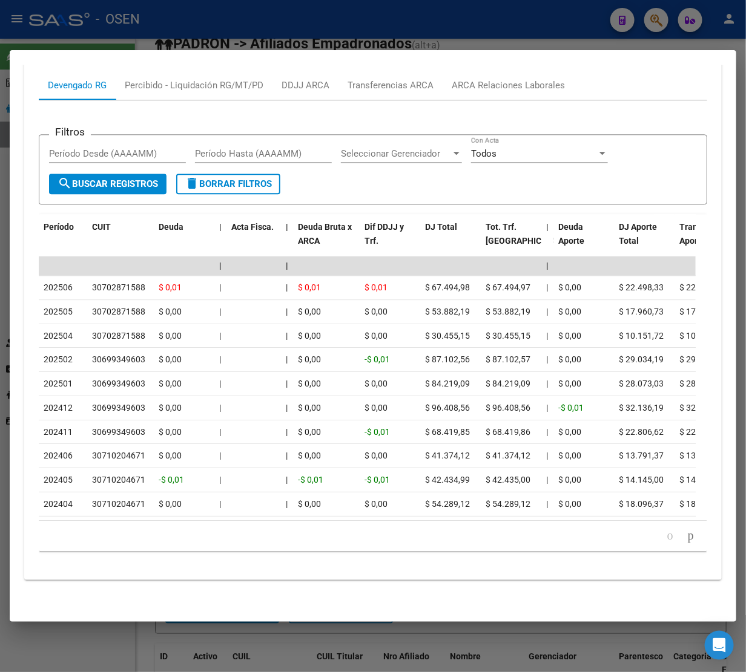
click at [277, 25] on div at bounding box center [373, 336] width 746 height 672
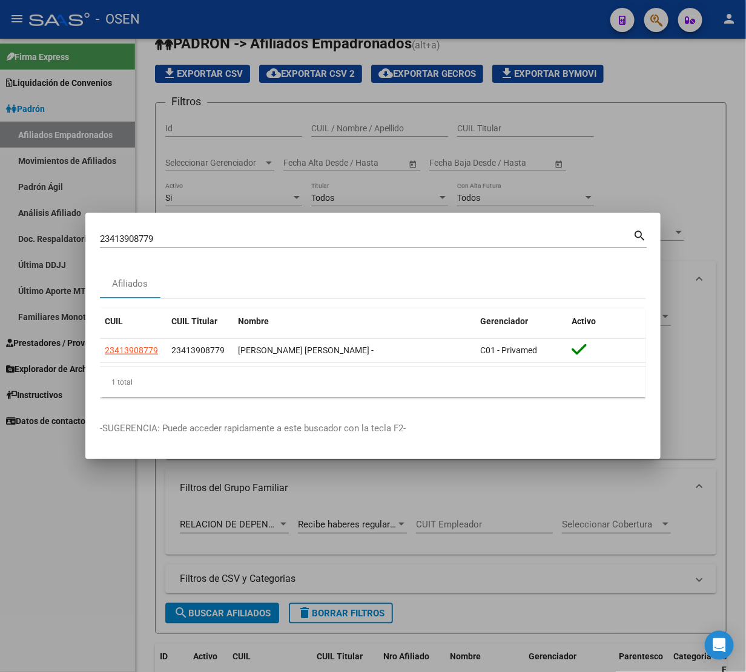
click at [177, 240] on input "23413908779" at bounding box center [366, 239] width 533 height 11
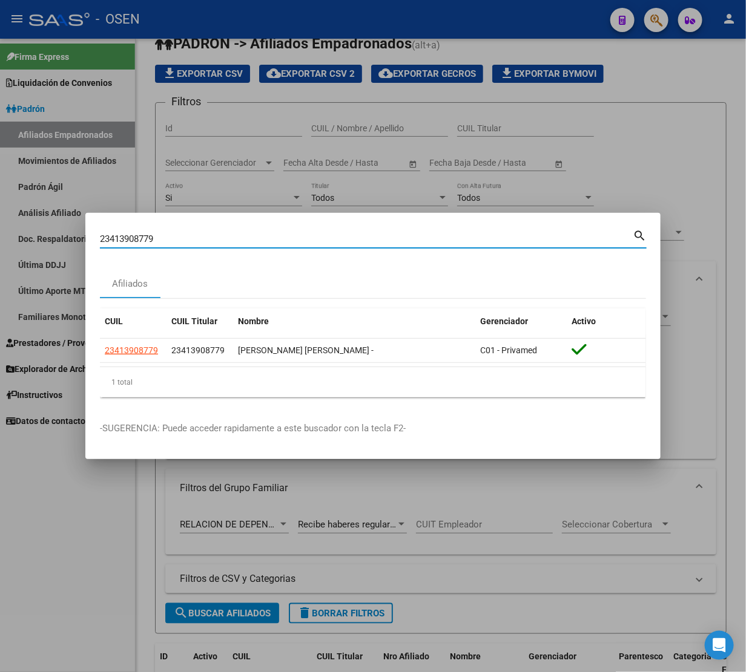
click at [177, 239] on input "23413908779" at bounding box center [366, 239] width 533 height 11
paste input "7373829620"
type input "27373829620"
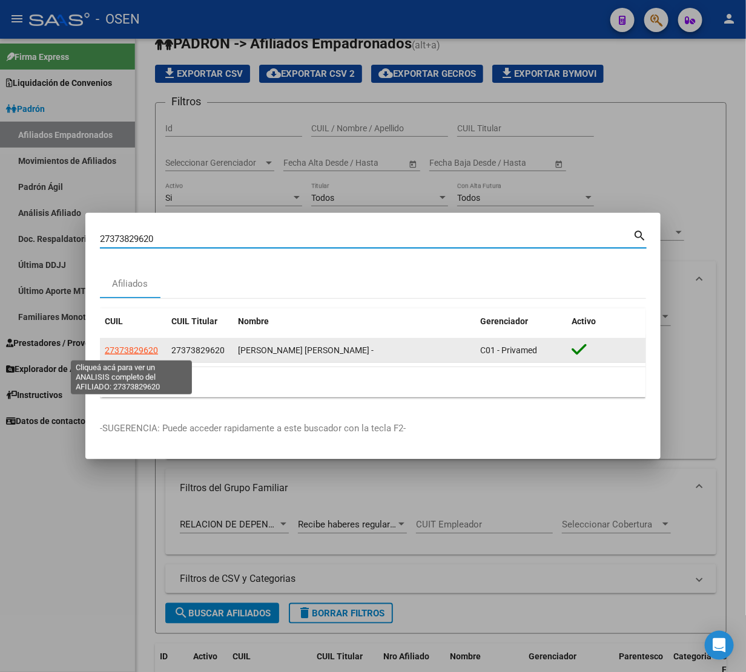
click at [126, 349] on span "27373829620" at bounding box center [131, 351] width 53 height 10
type textarea "27373829620"
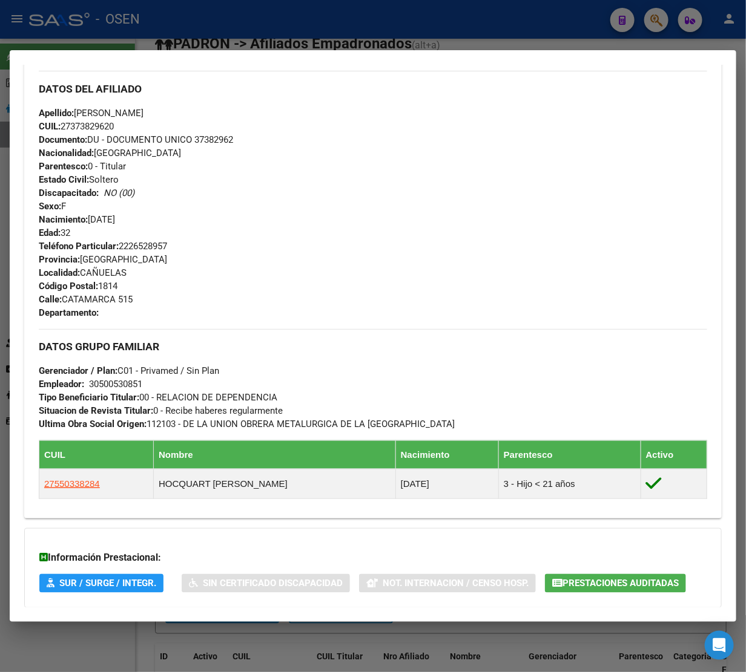
scroll to position [460, 0]
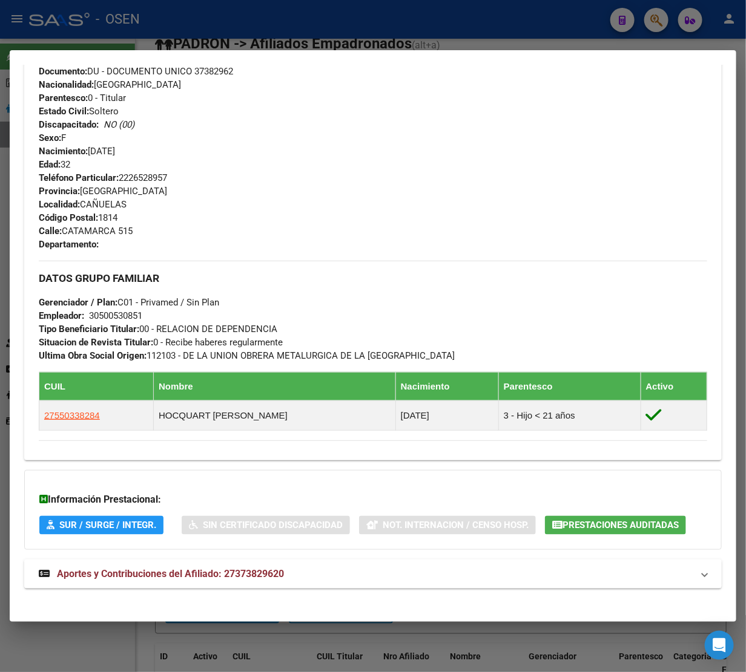
click at [136, 578] on span "Aportes y Contribuciones del Afiliado: 27373829620" at bounding box center [170, 574] width 227 height 12
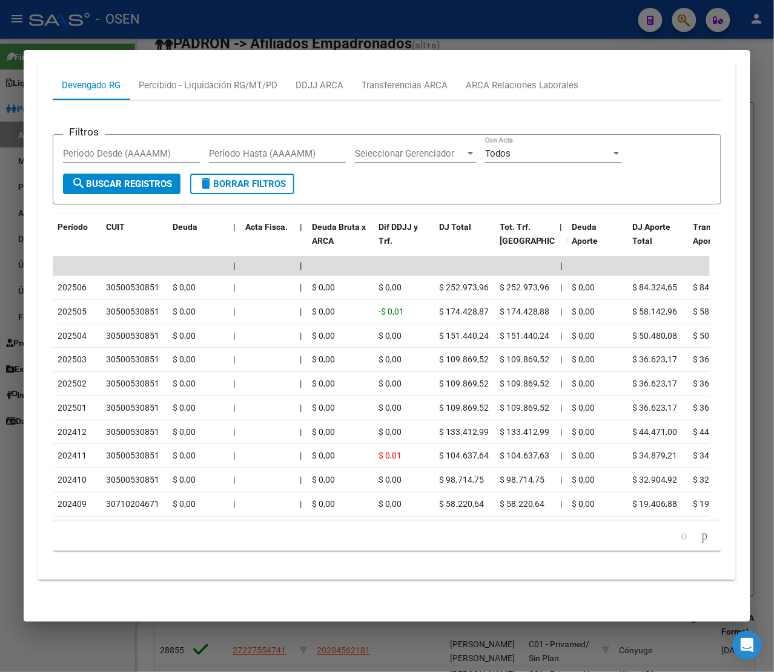
scroll to position [1017, 0]
click at [373, 24] on div at bounding box center [387, 336] width 774 height 672
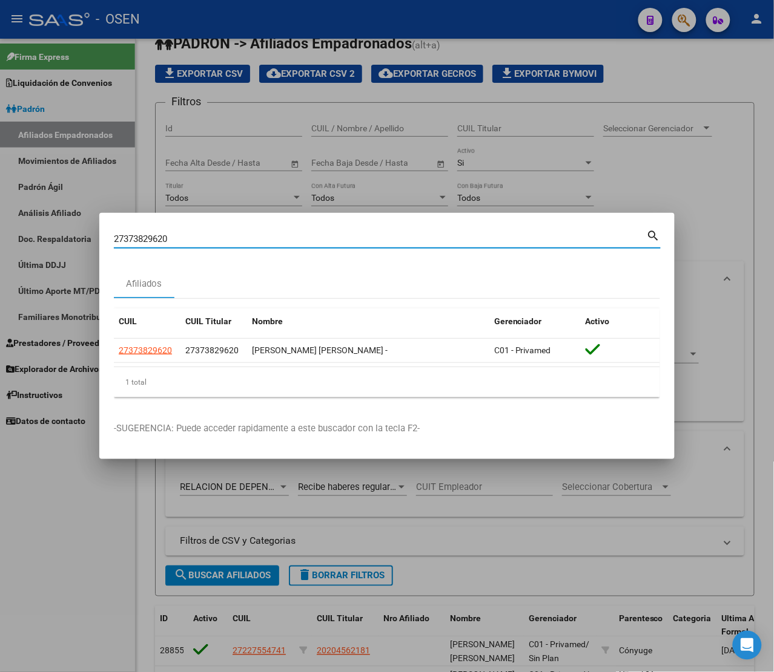
click at [209, 234] on input "27373829620" at bounding box center [380, 239] width 533 height 11
paste input "0287510994"
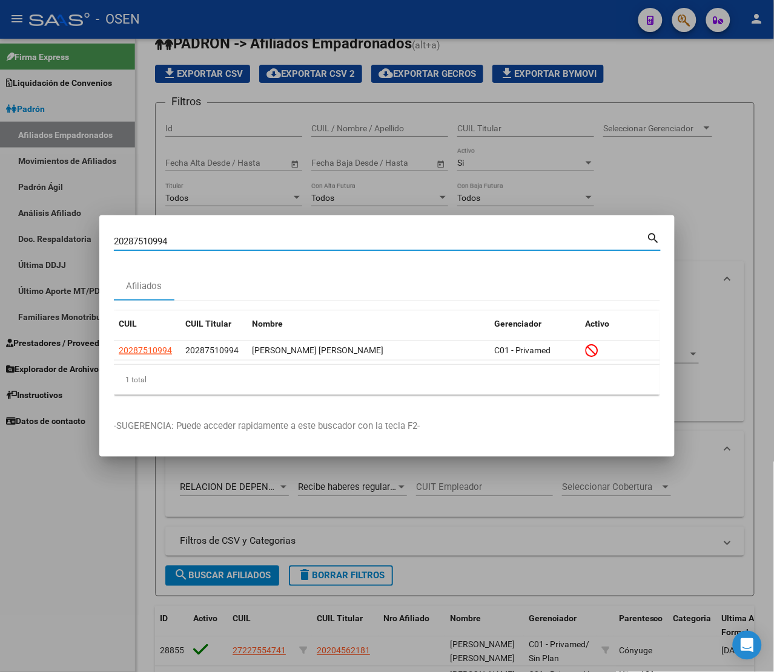
click at [283, 243] on input "20287510994" at bounding box center [380, 241] width 533 height 11
click at [282, 243] on input "20287510994" at bounding box center [380, 241] width 533 height 11
paste input "03833777"
type input "20203833777"
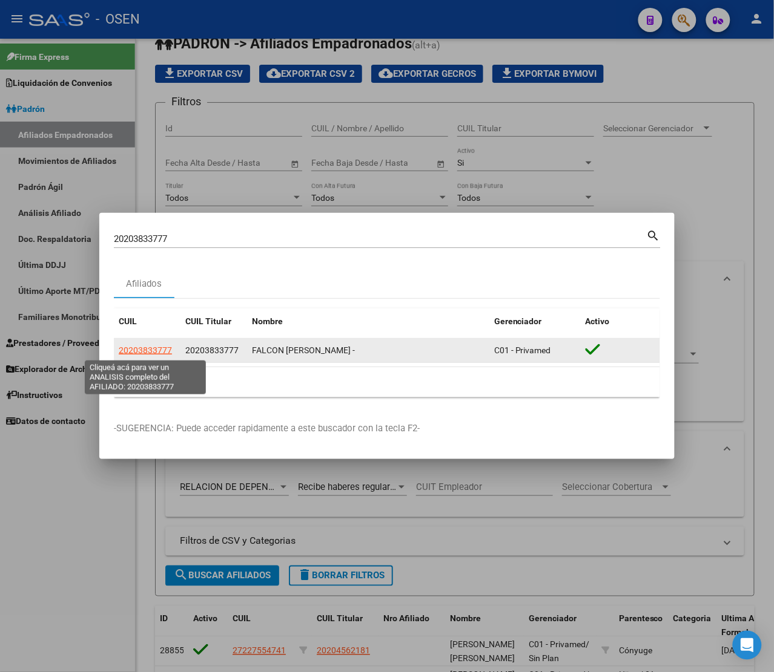
click at [142, 352] on span "20203833777" at bounding box center [145, 351] width 53 height 10
type textarea "20203833777"
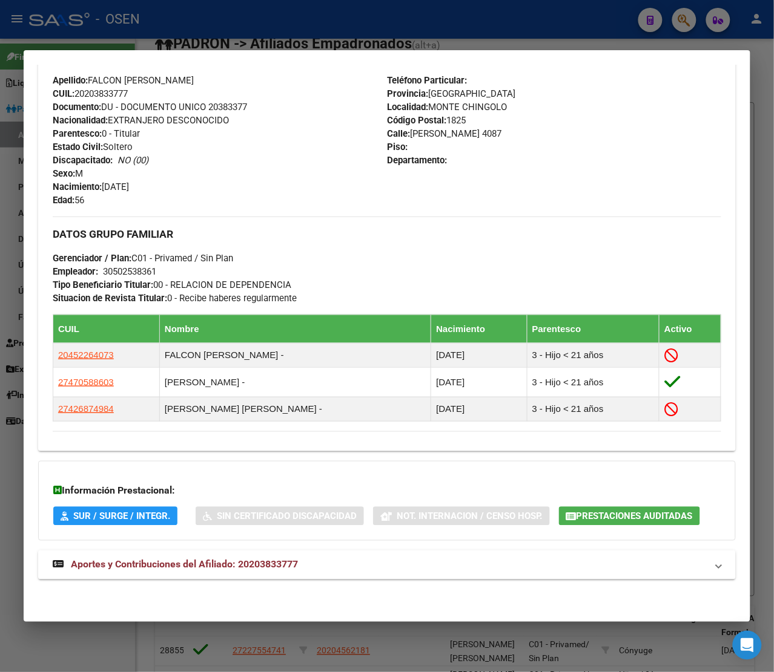
scroll to position [465, 0]
click at [192, 570] on span "Aportes y Contribuciones del Afiliado: 20203833777" at bounding box center [184, 565] width 227 height 12
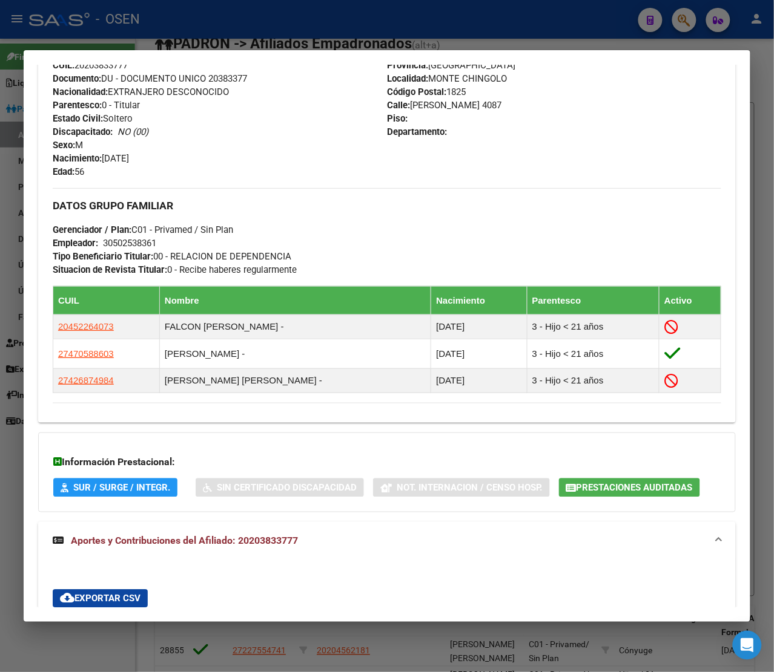
scroll to position [0, 0]
